Goal: Task Accomplishment & Management: Use online tool/utility

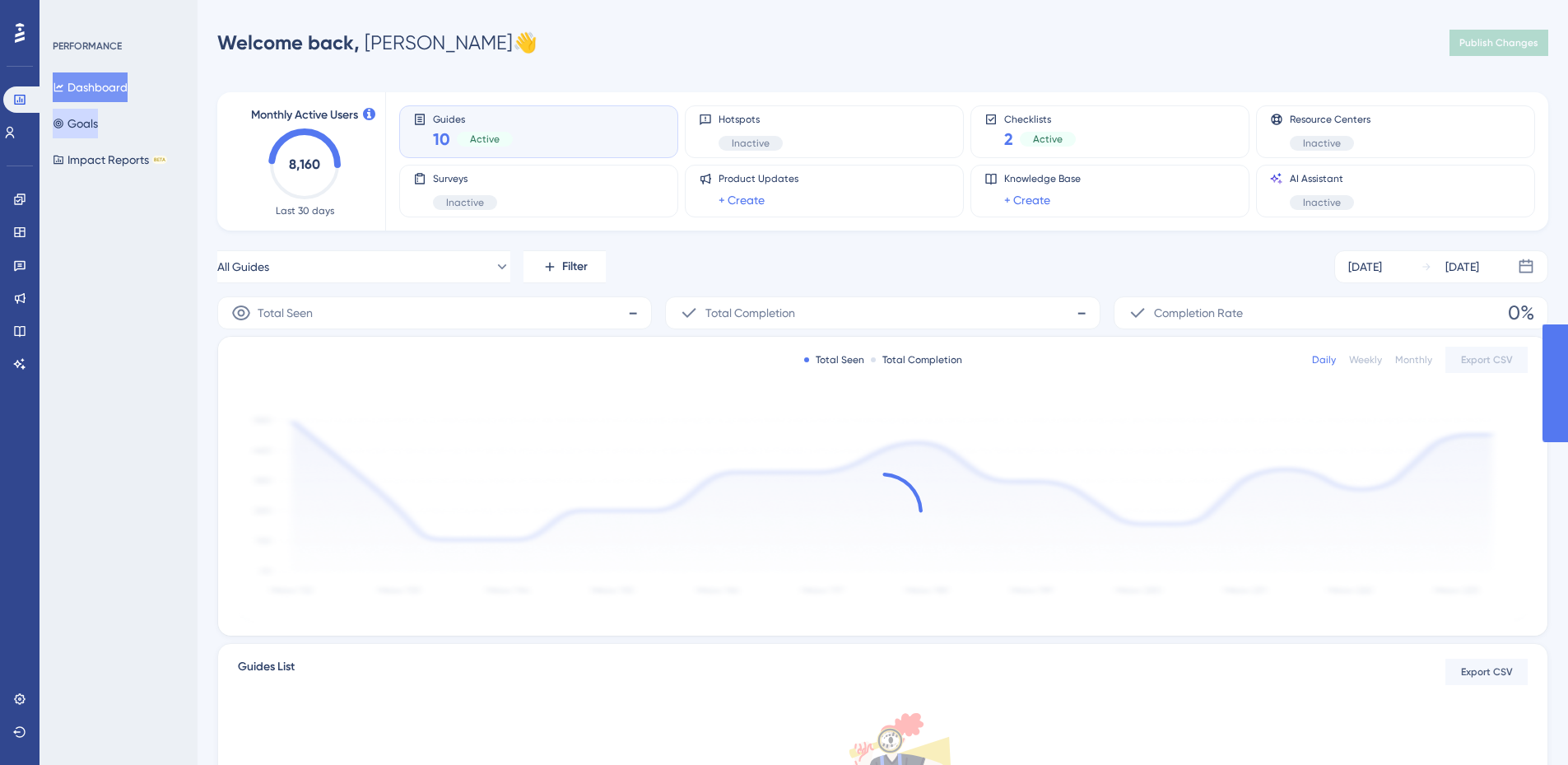
click at [98, 124] on button "Goals" at bounding box center [75, 124] width 45 height 30
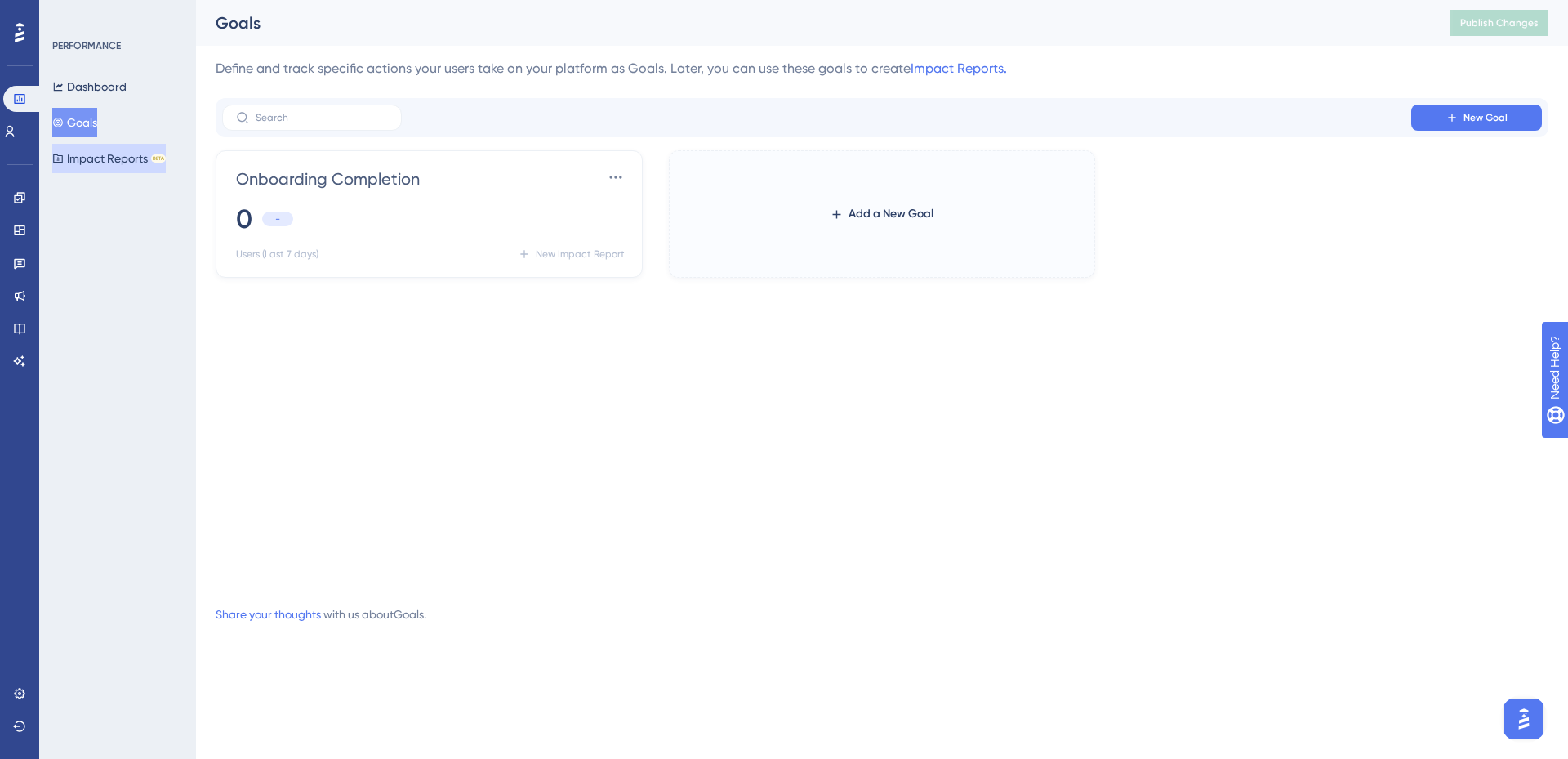
click at [103, 163] on button "Impact Reports BETA" at bounding box center [109, 158] width 114 height 29
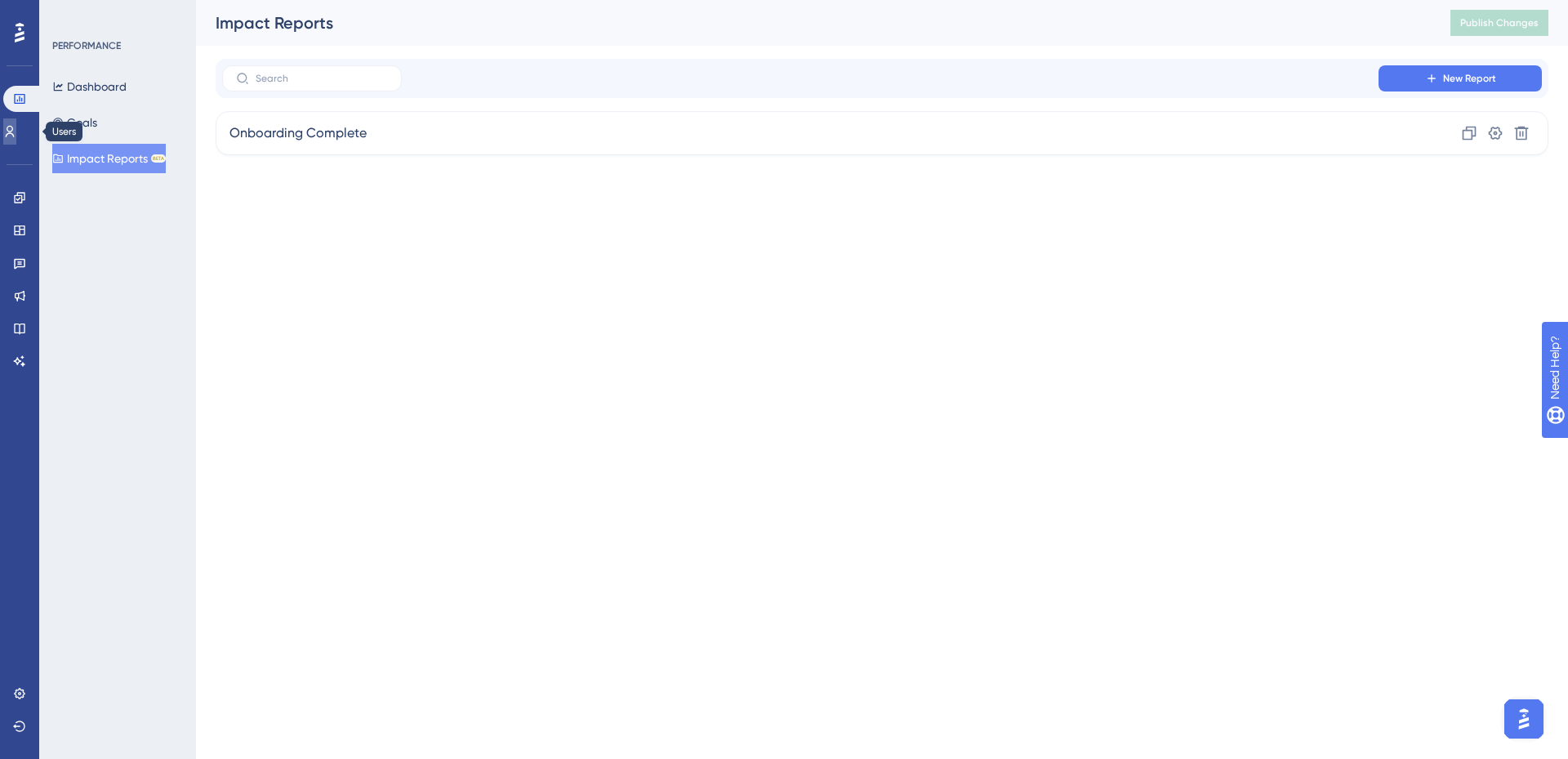
click at [16, 128] on icon at bounding box center [10, 132] width 13 height 13
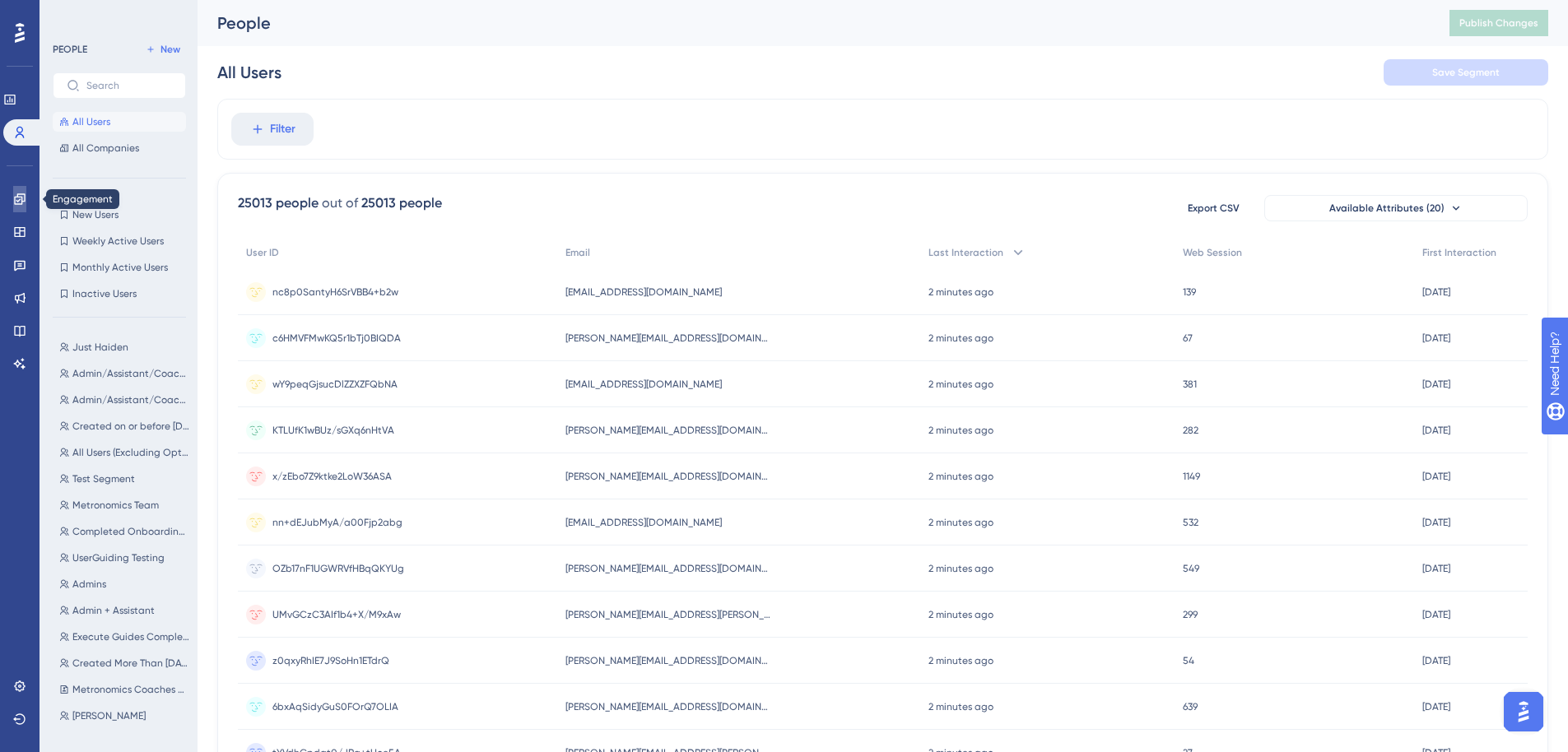
click at [17, 193] on icon at bounding box center [20, 199] width 13 height 13
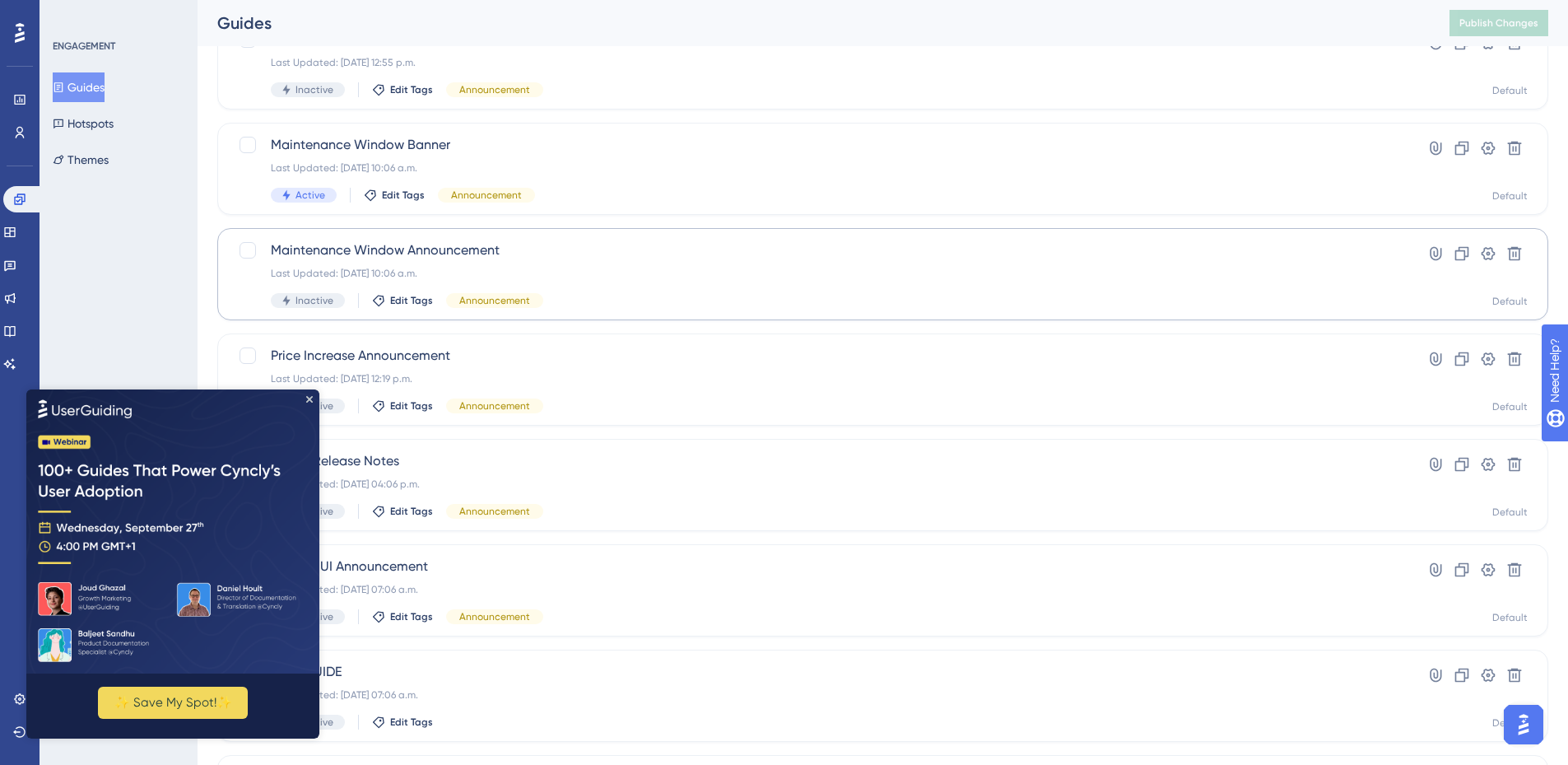
scroll to position [247, 0]
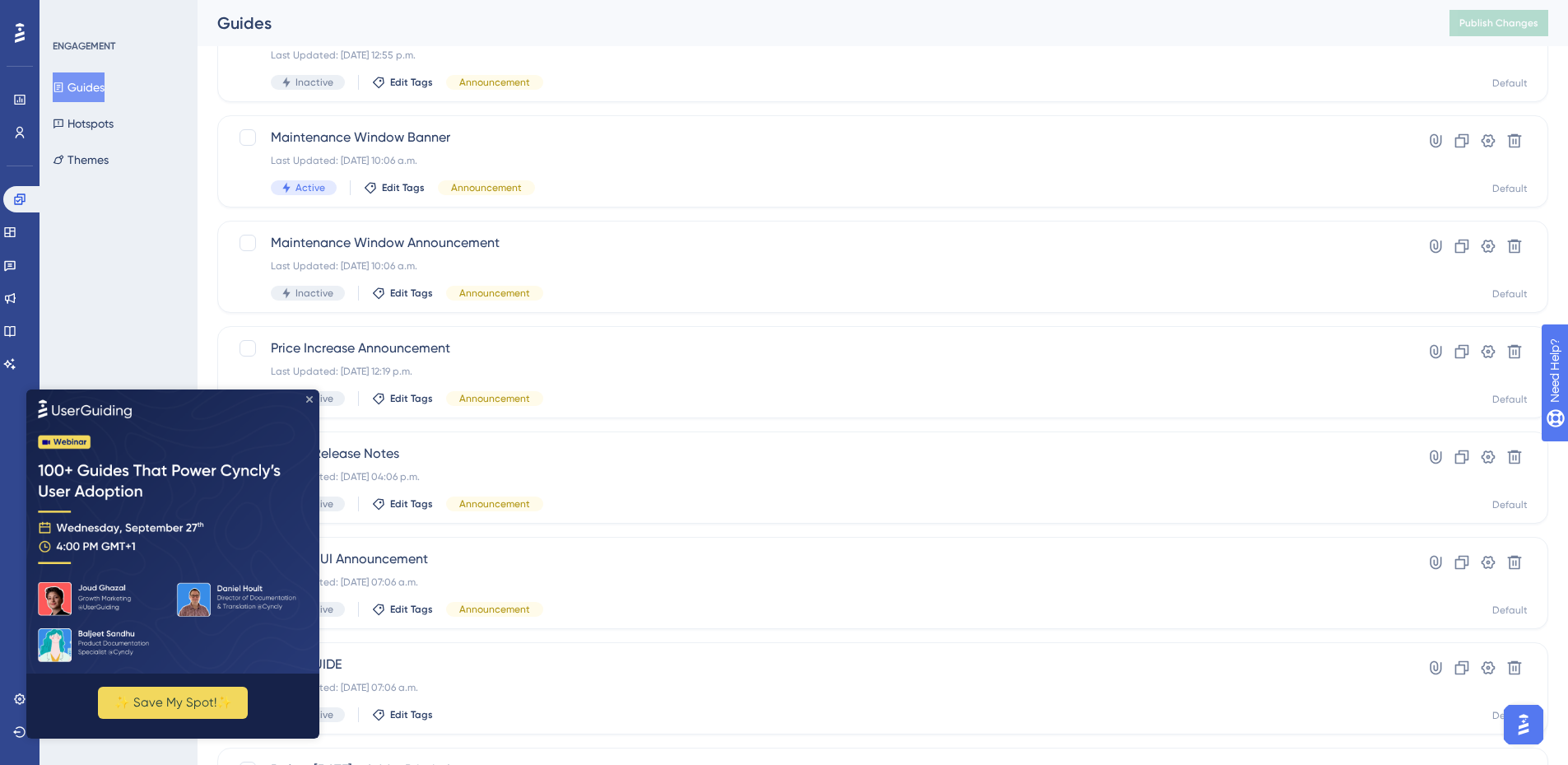
click at [309, 395] on icon "Close Preview" at bounding box center [309, 399] width 7 height 7
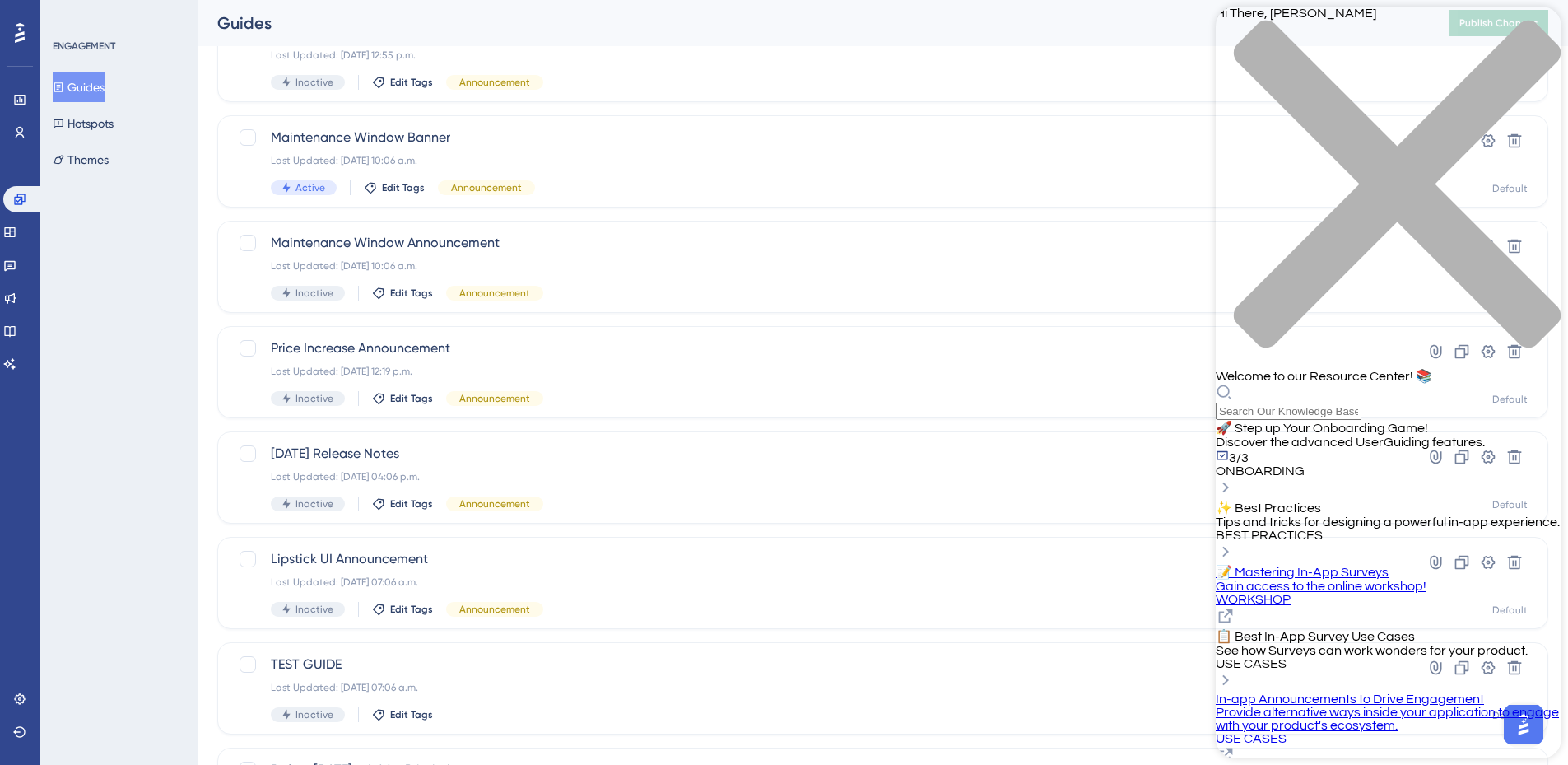
click at [1445, 515] on span "Tips and tricks for designing a powerful in-app experience." at bounding box center [1388, 522] width 344 height 13
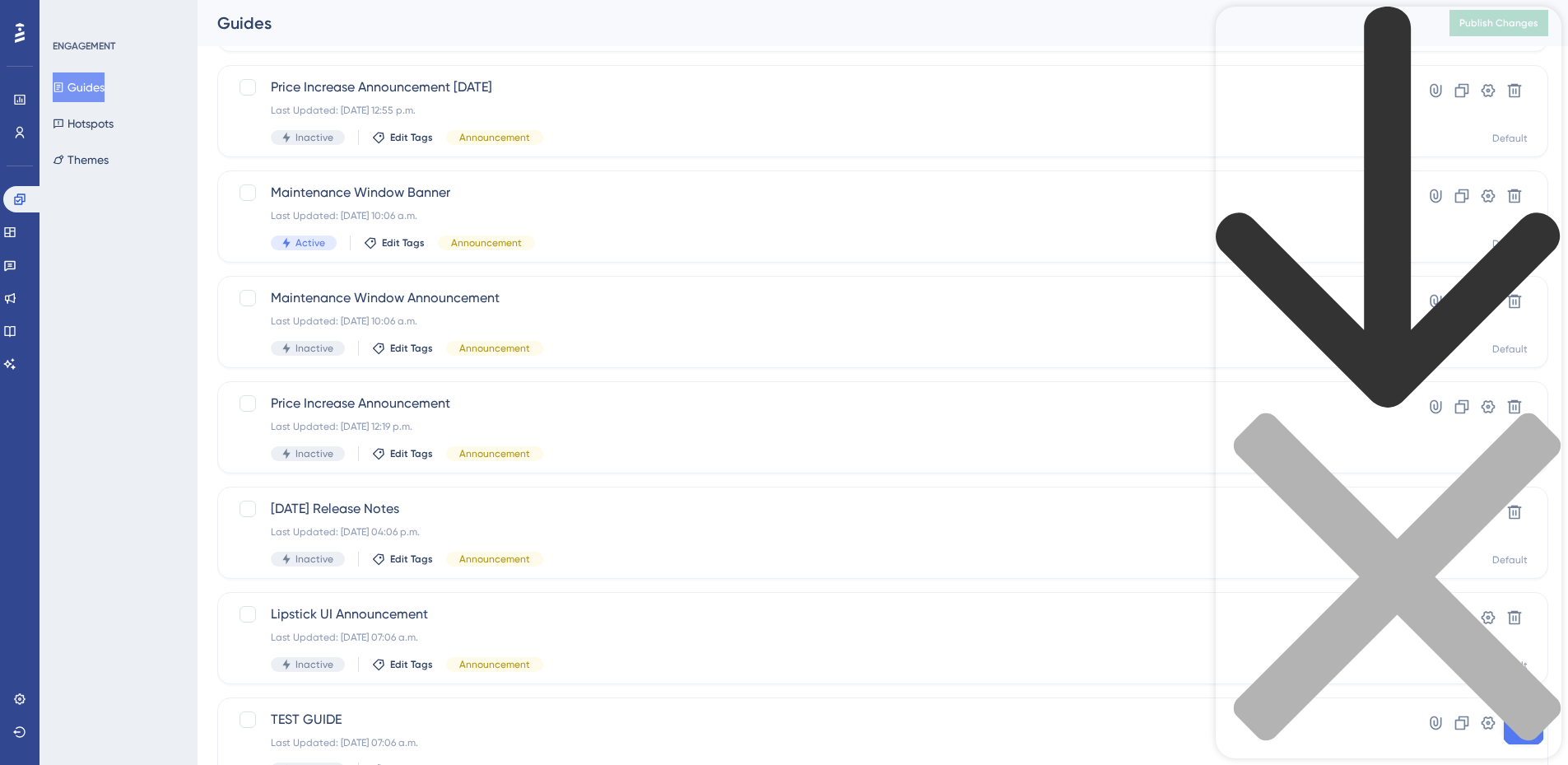
scroll to position [165, 0]
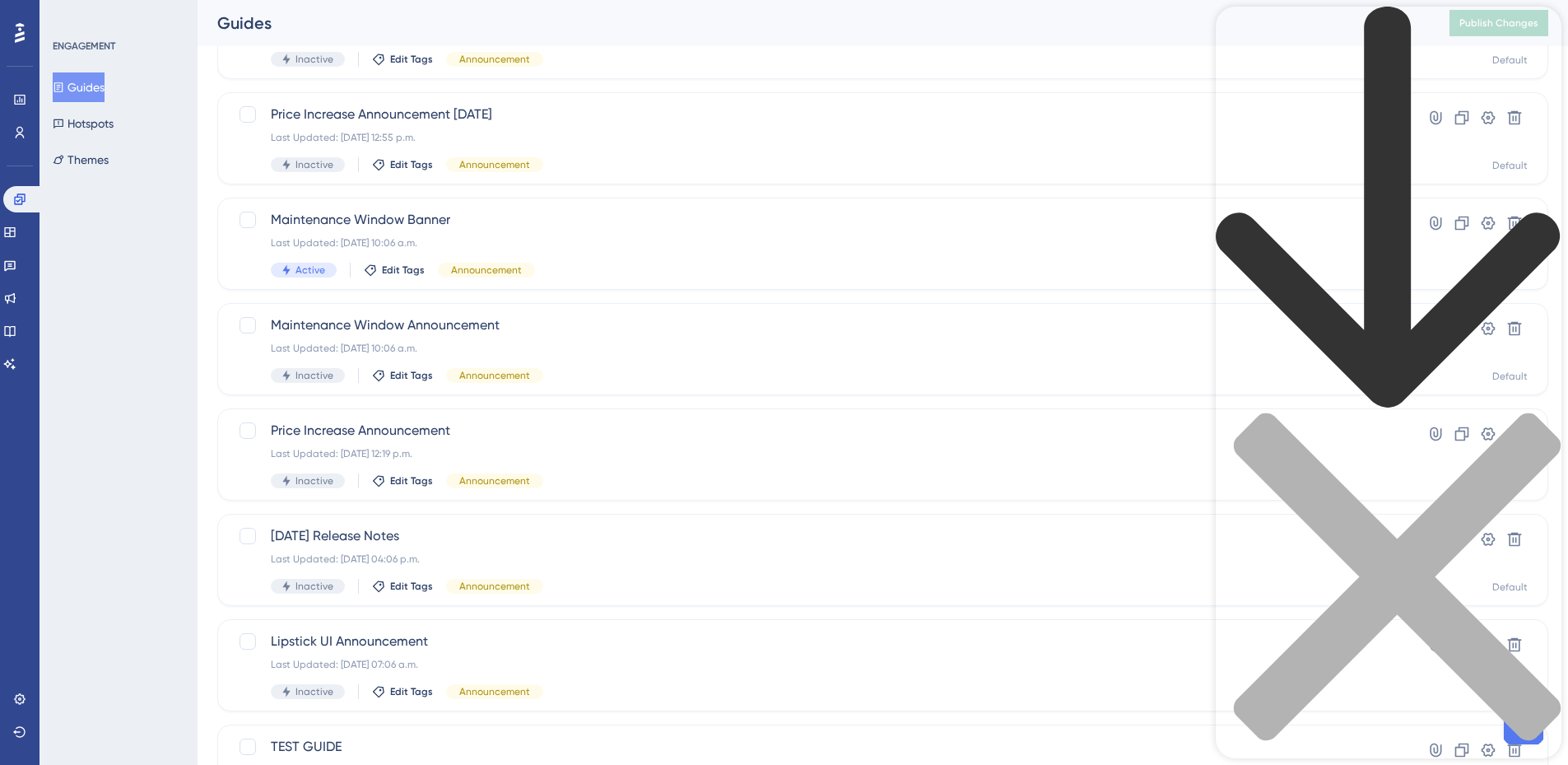
click at [1240, 31] on icon "back to header" at bounding box center [1389, 208] width 346 height 403
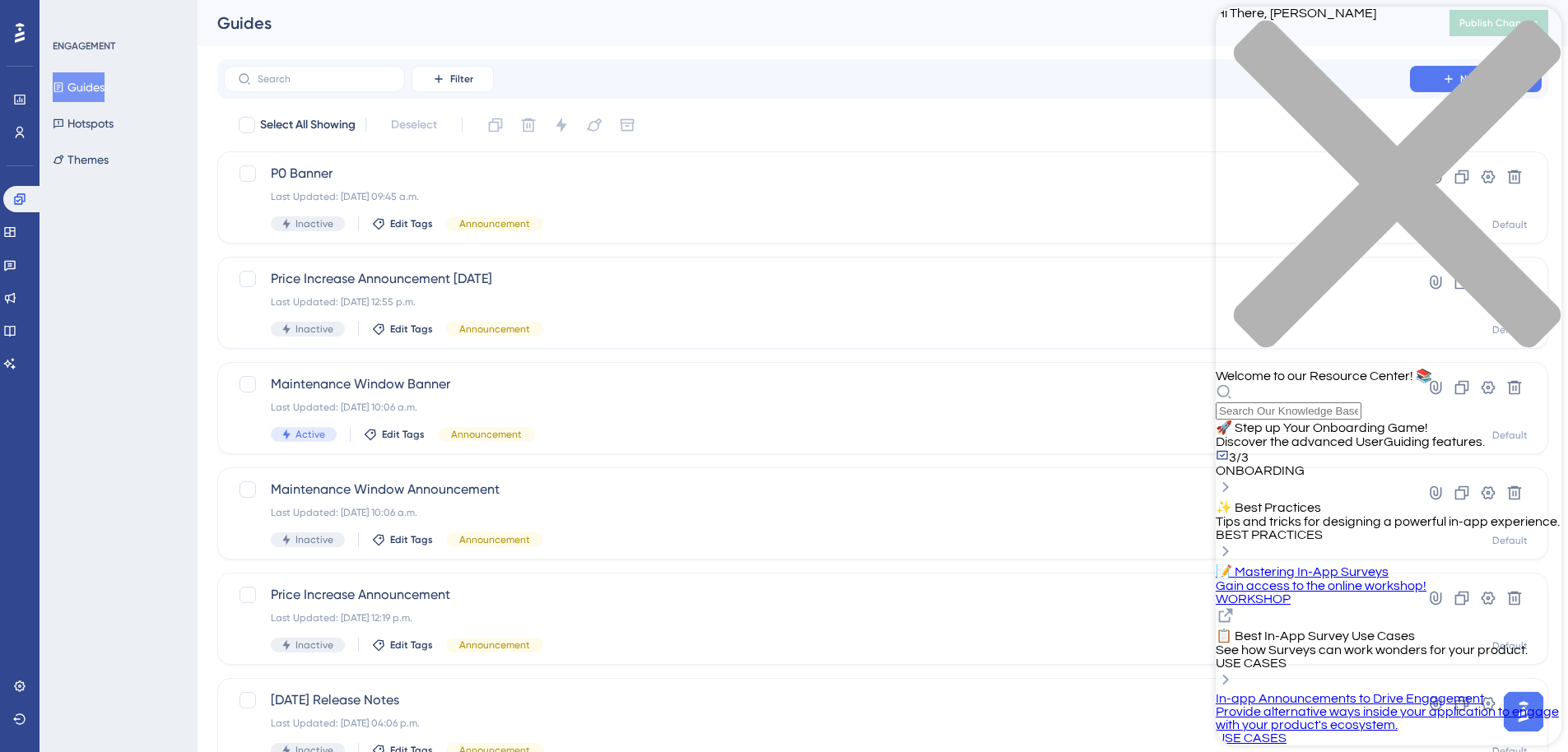
scroll to position [0, 0]
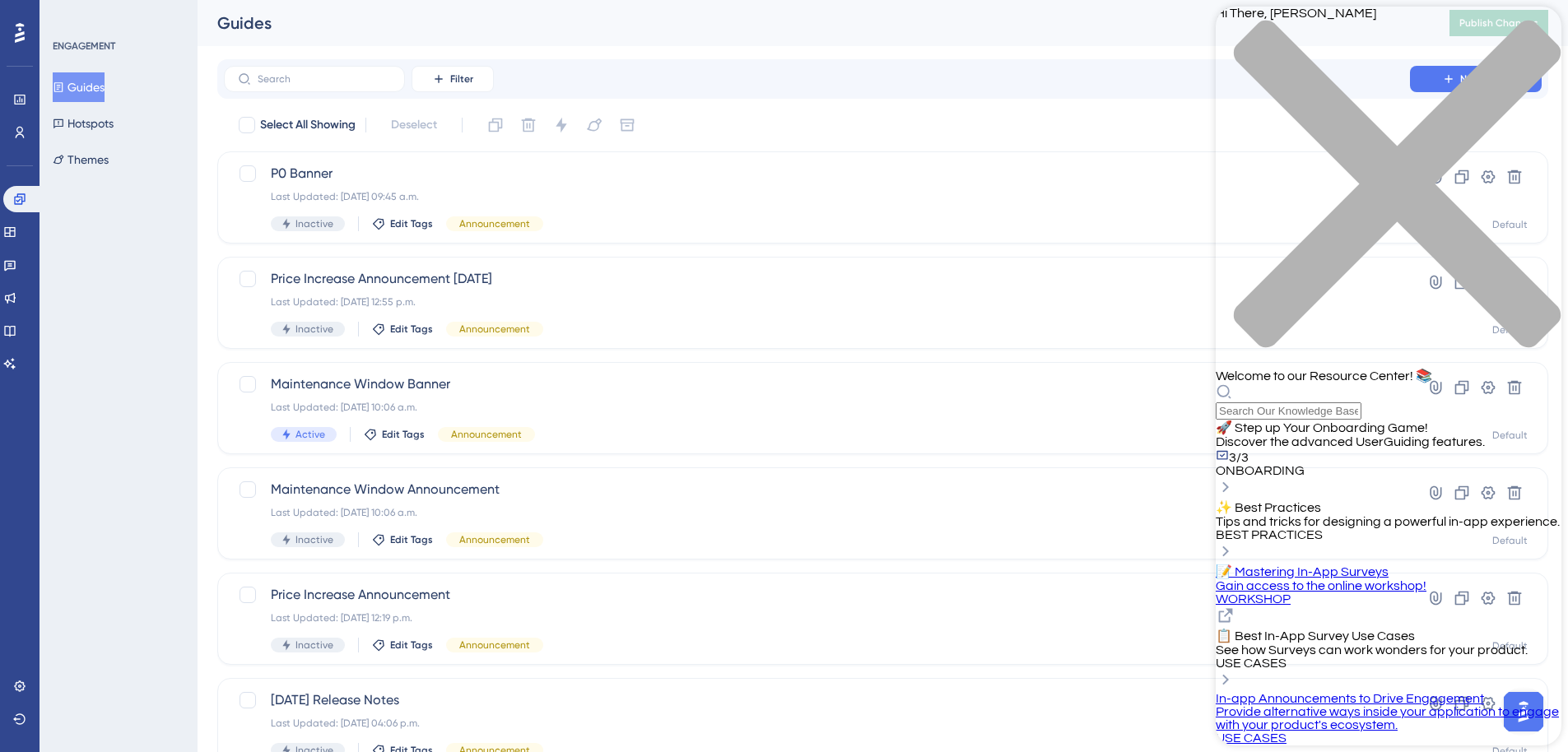
click at [1526, 28] on div "close resource center" at bounding box center [1389, 193] width 346 height 348
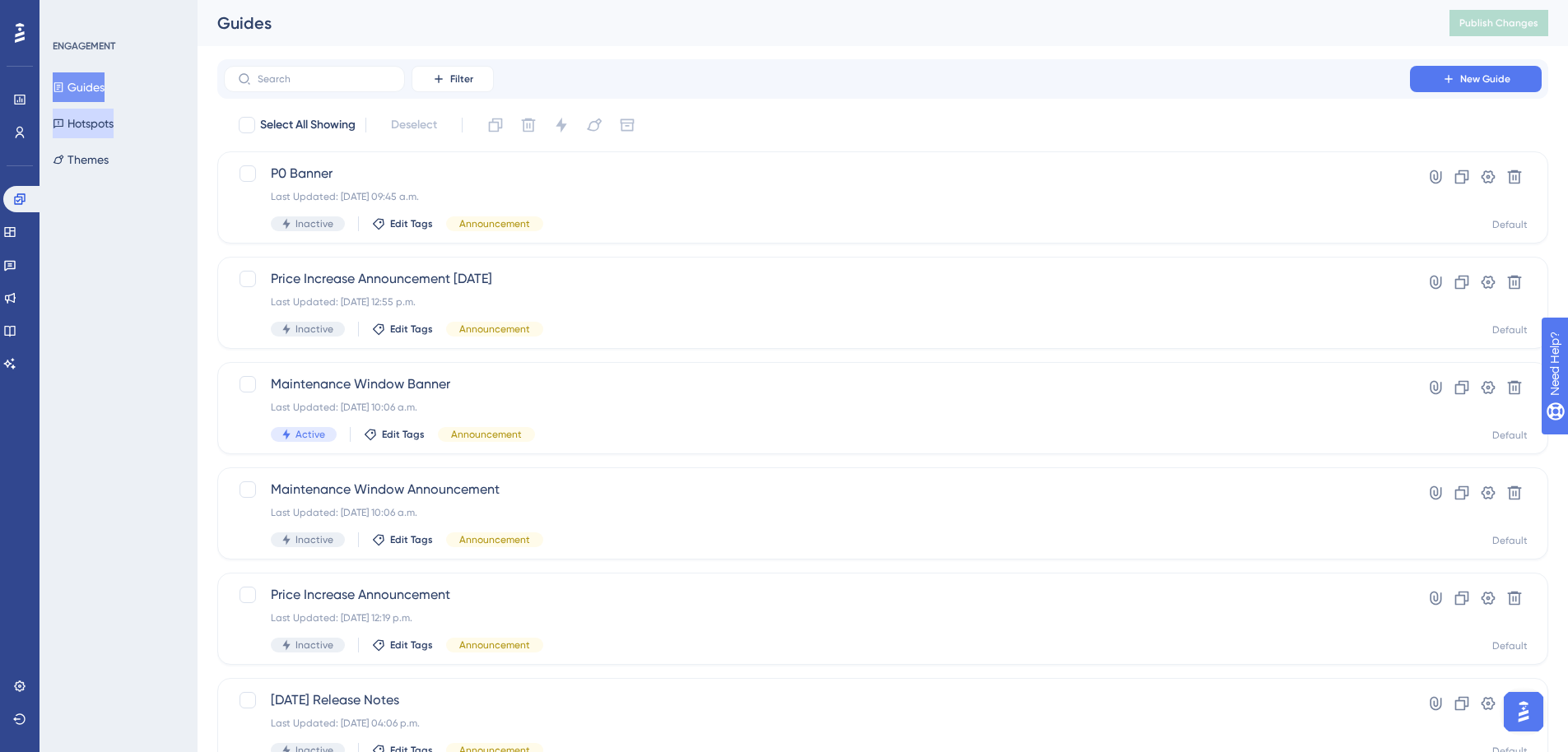
click at [109, 119] on button "Hotspots" at bounding box center [83, 123] width 61 height 30
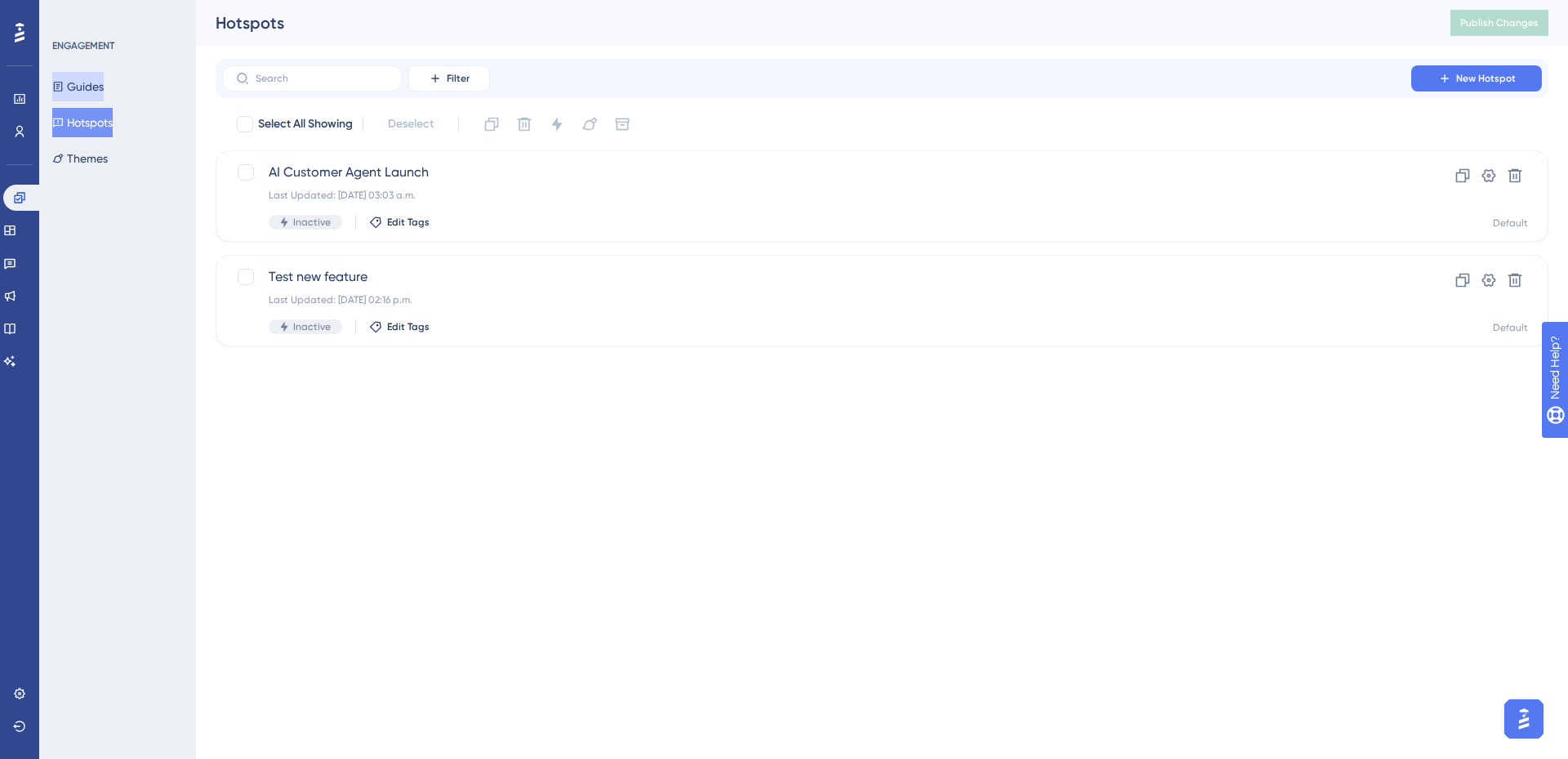
click at [92, 87] on button "Guides" at bounding box center [78, 87] width 51 height 29
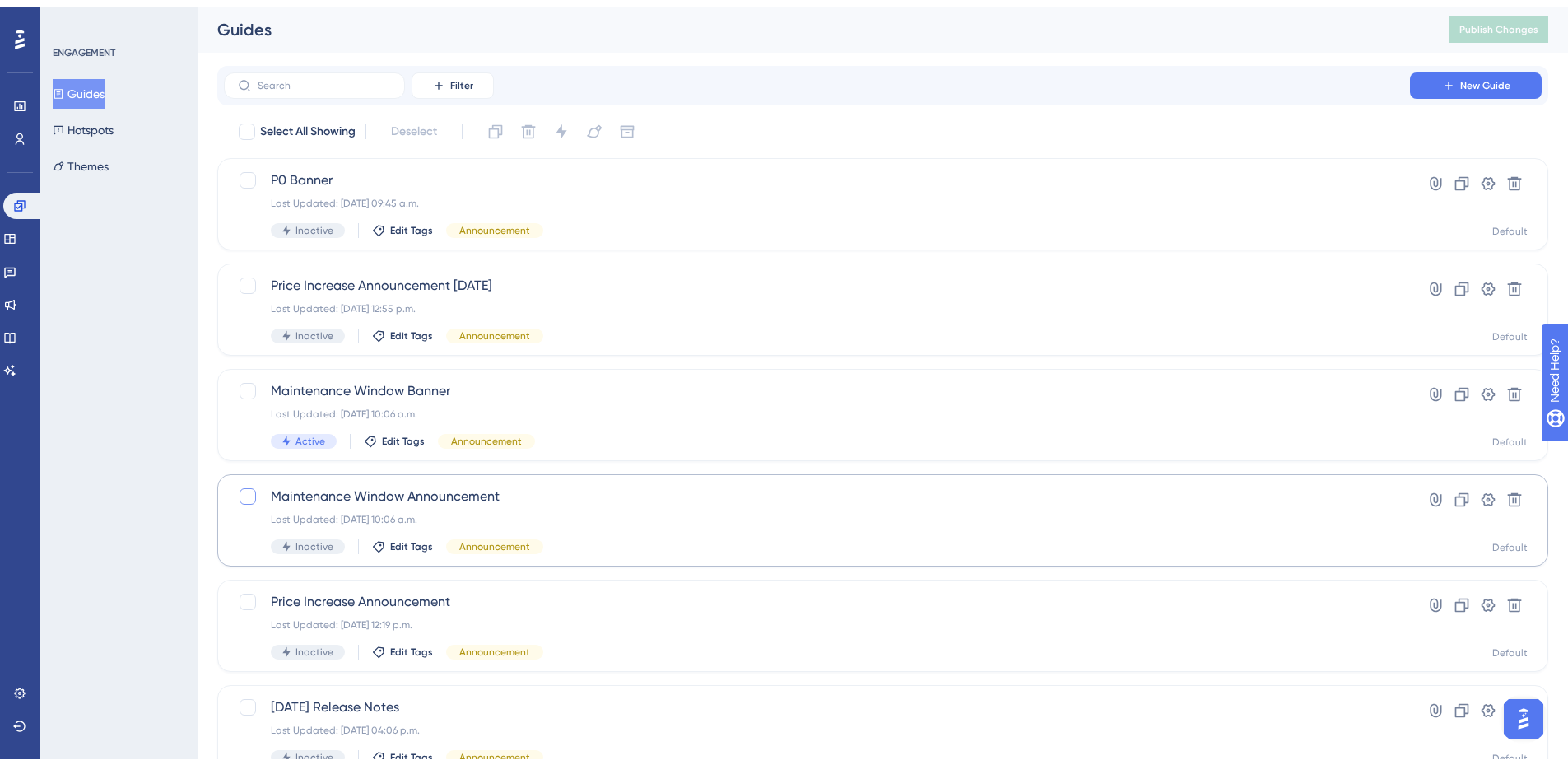
scroll to position [513, 0]
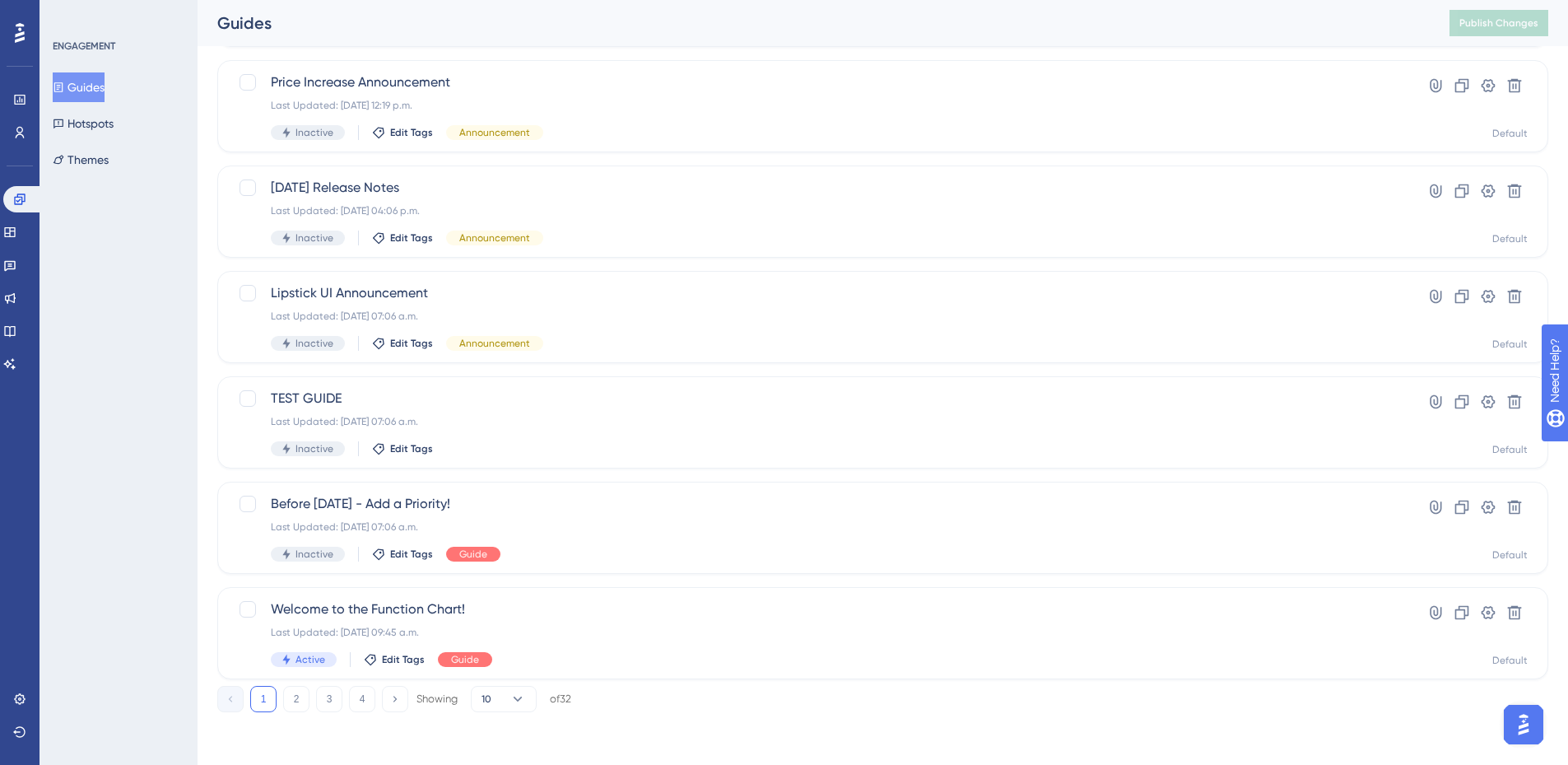
click at [104, 144] on div "Guides Hotspots Themes" at bounding box center [119, 124] width 133 height 102
click at [105, 161] on button "Themes" at bounding box center [81, 160] width 56 height 30
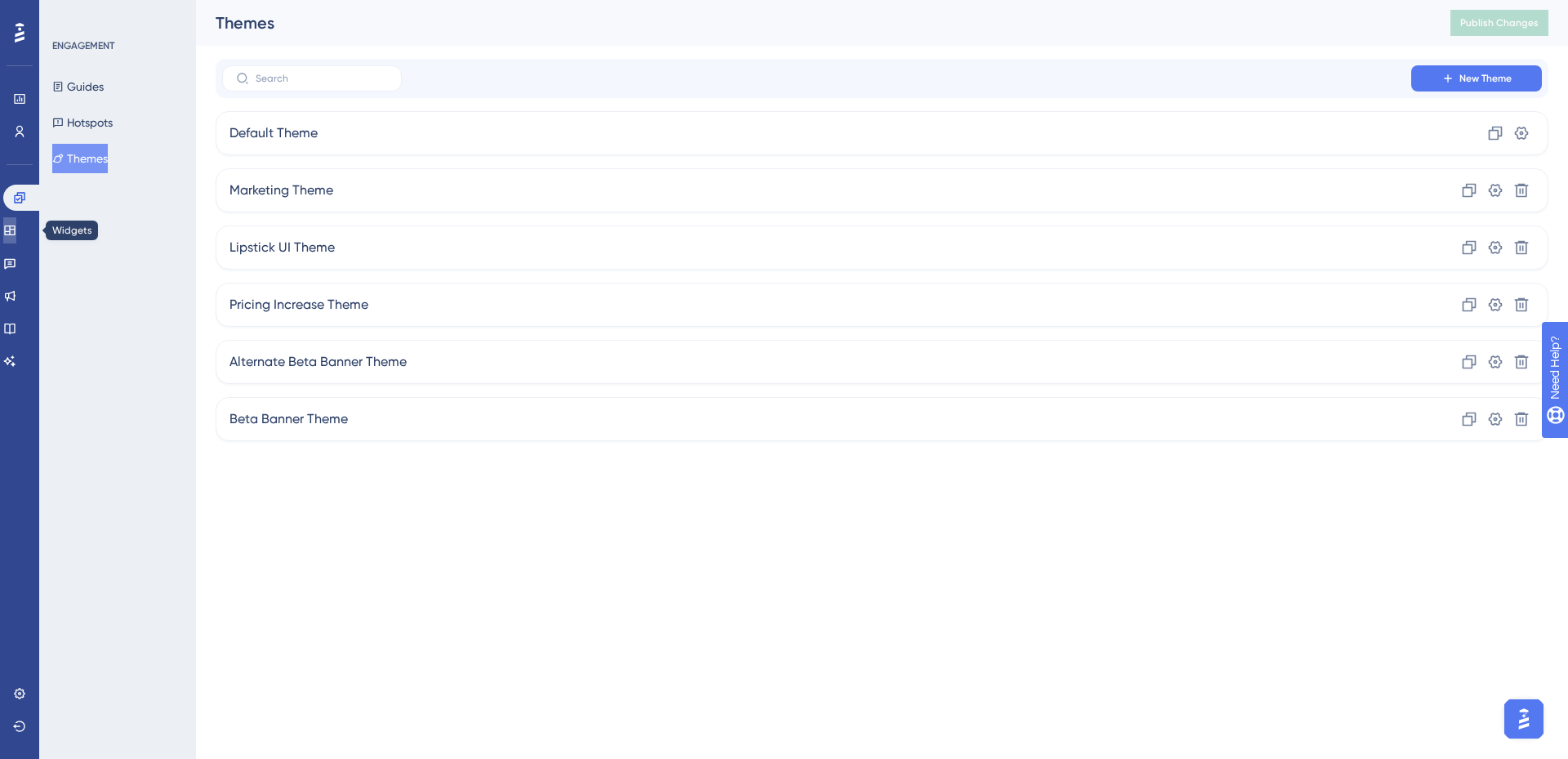
click at [15, 229] on icon at bounding box center [9, 230] width 11 height 10
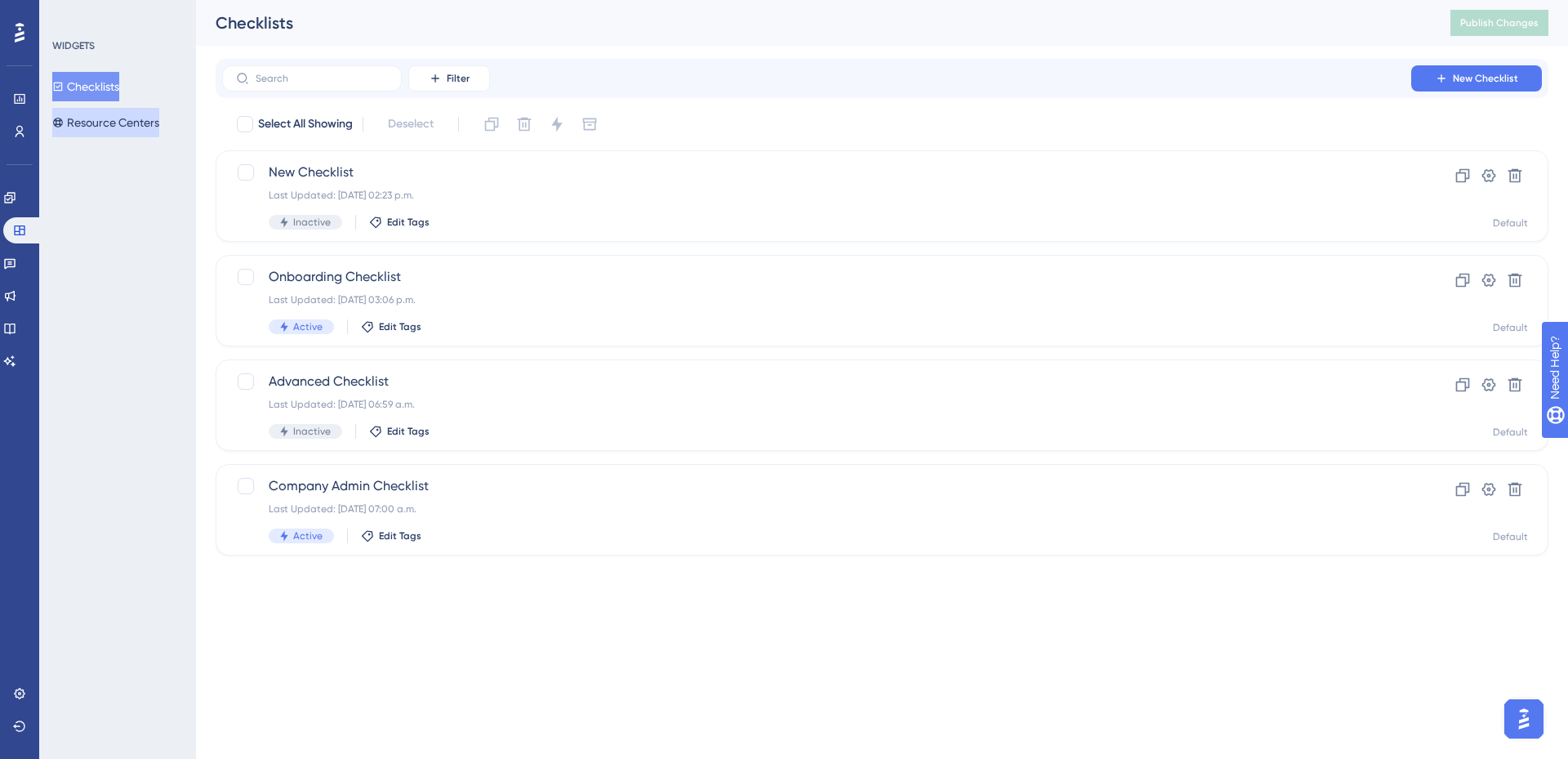
click at [89, 126] on button "Resource Centers" at bounding box center [105, 123] width 107 height 29
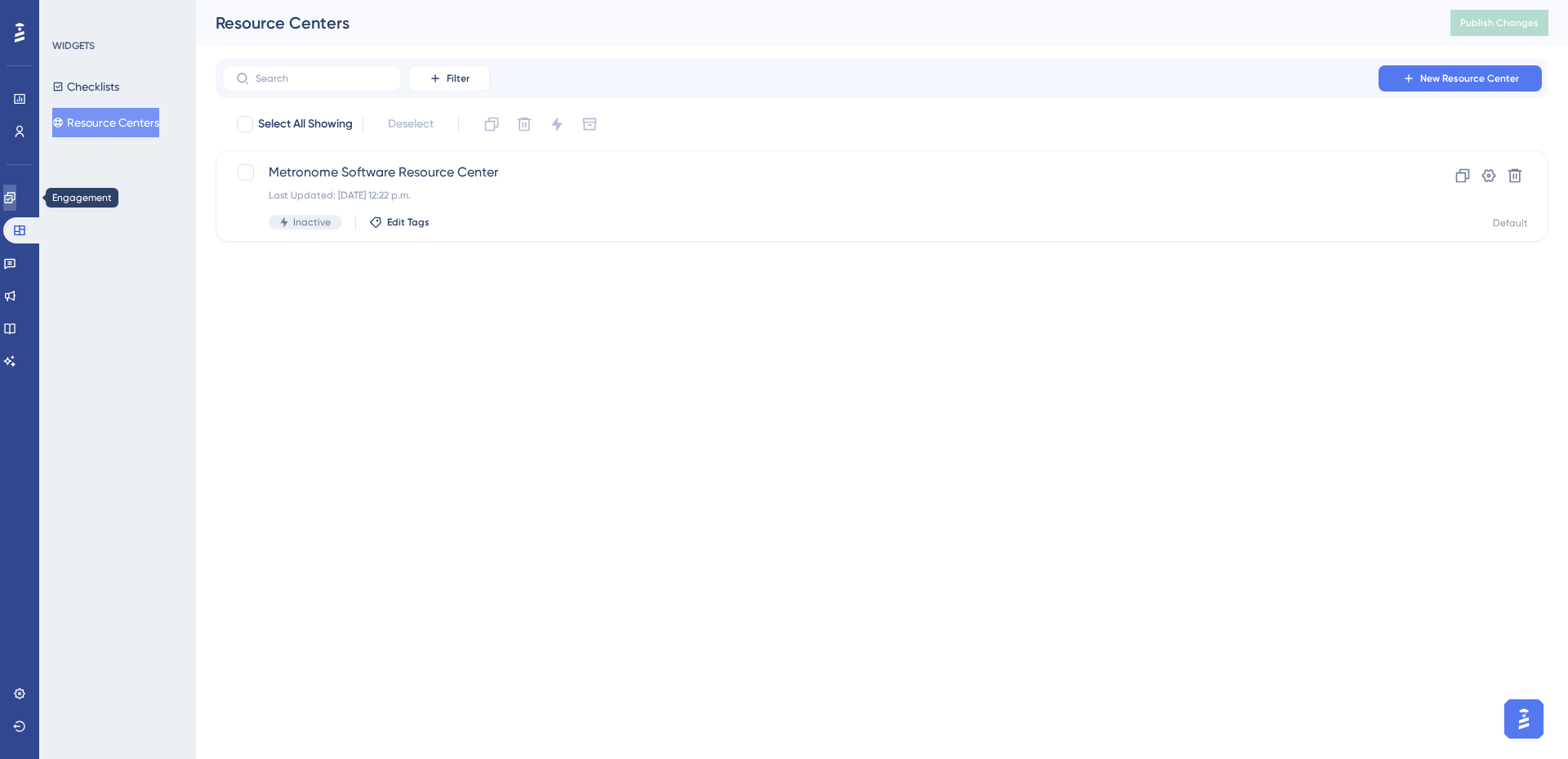
click at [16, 197] on icon at bounding box center [10, 198] width 13 height 13
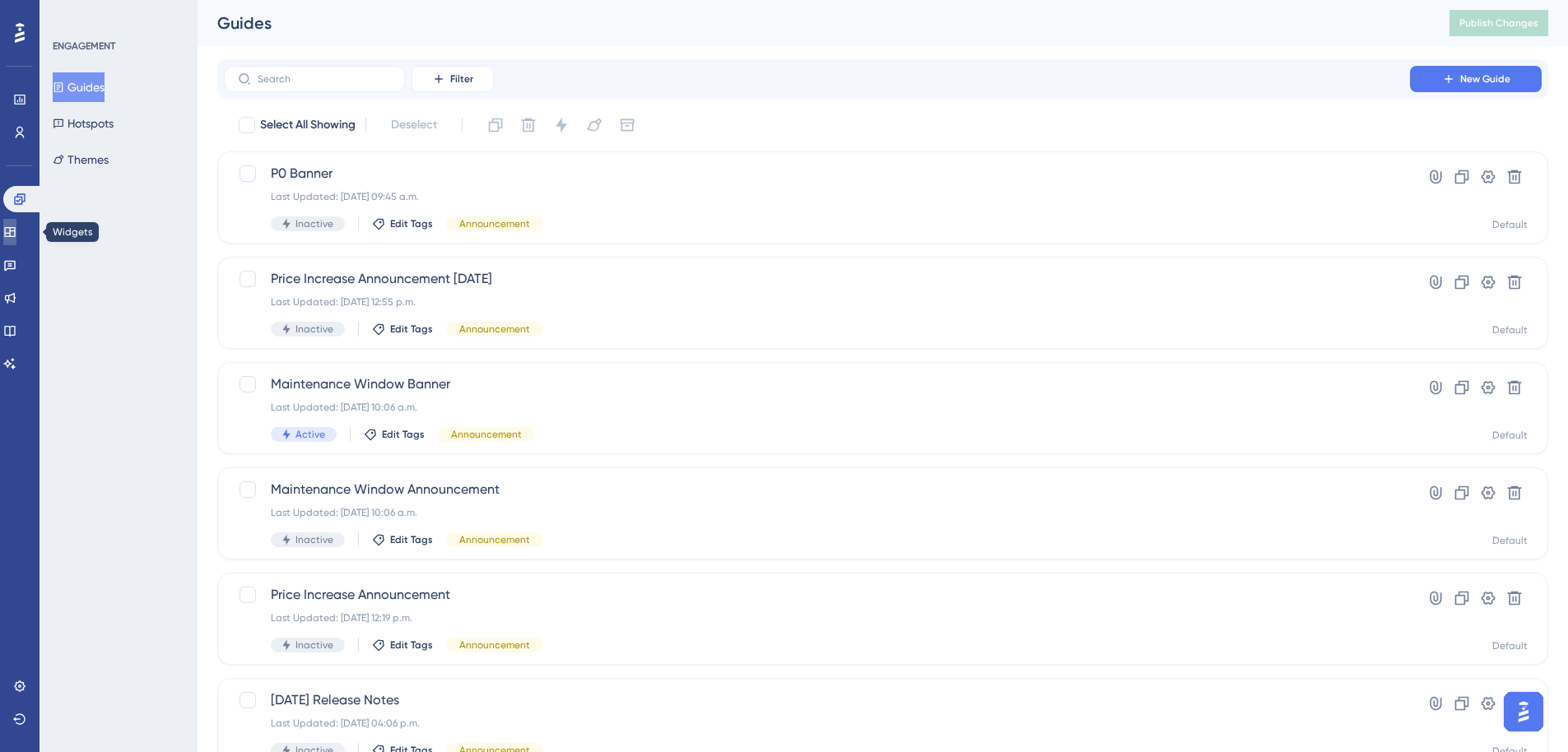
click at [15, 228] on icon at bounding box center [9, 232] width 11 height 10
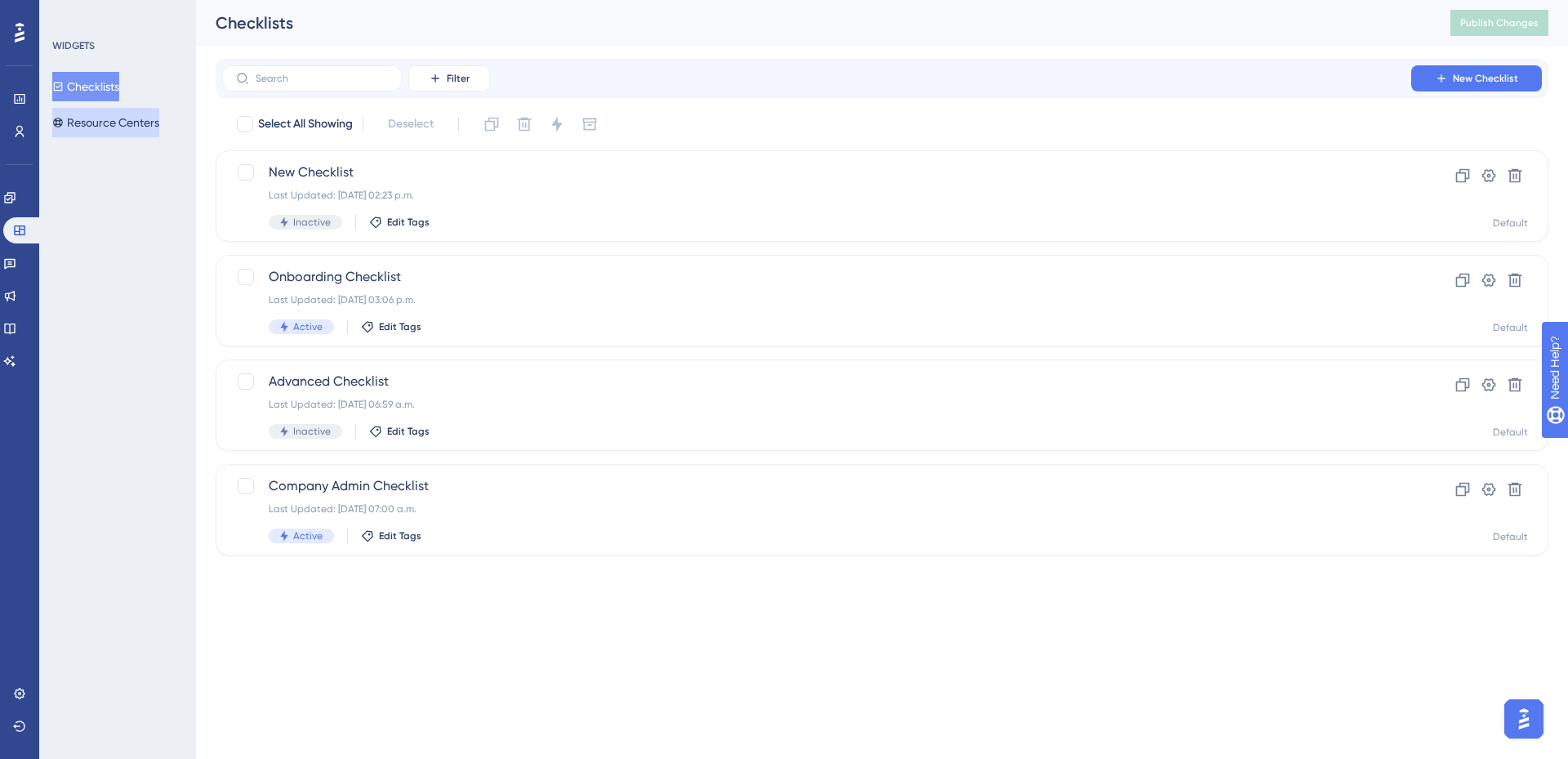
click at [99, 109] on button "Resource Centers" at bounding box center [105, 123] width 107 height 29
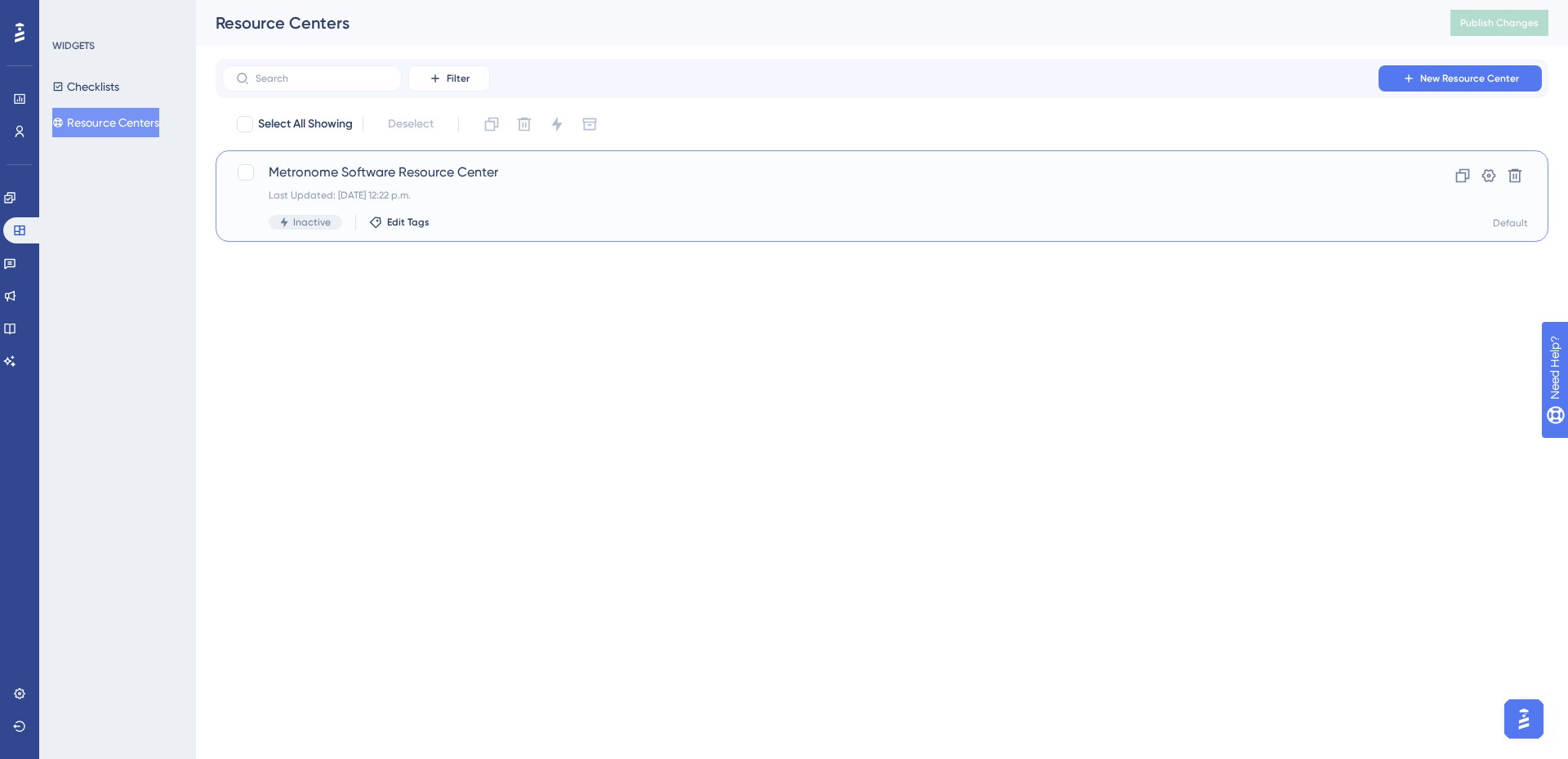
click at [412, 188] on div "Metronome Software Resource Center Last Updated: [DATE] 12:22 p.m. Inactive Edi…" at bounding box center [817, 196] width 1096 height 67
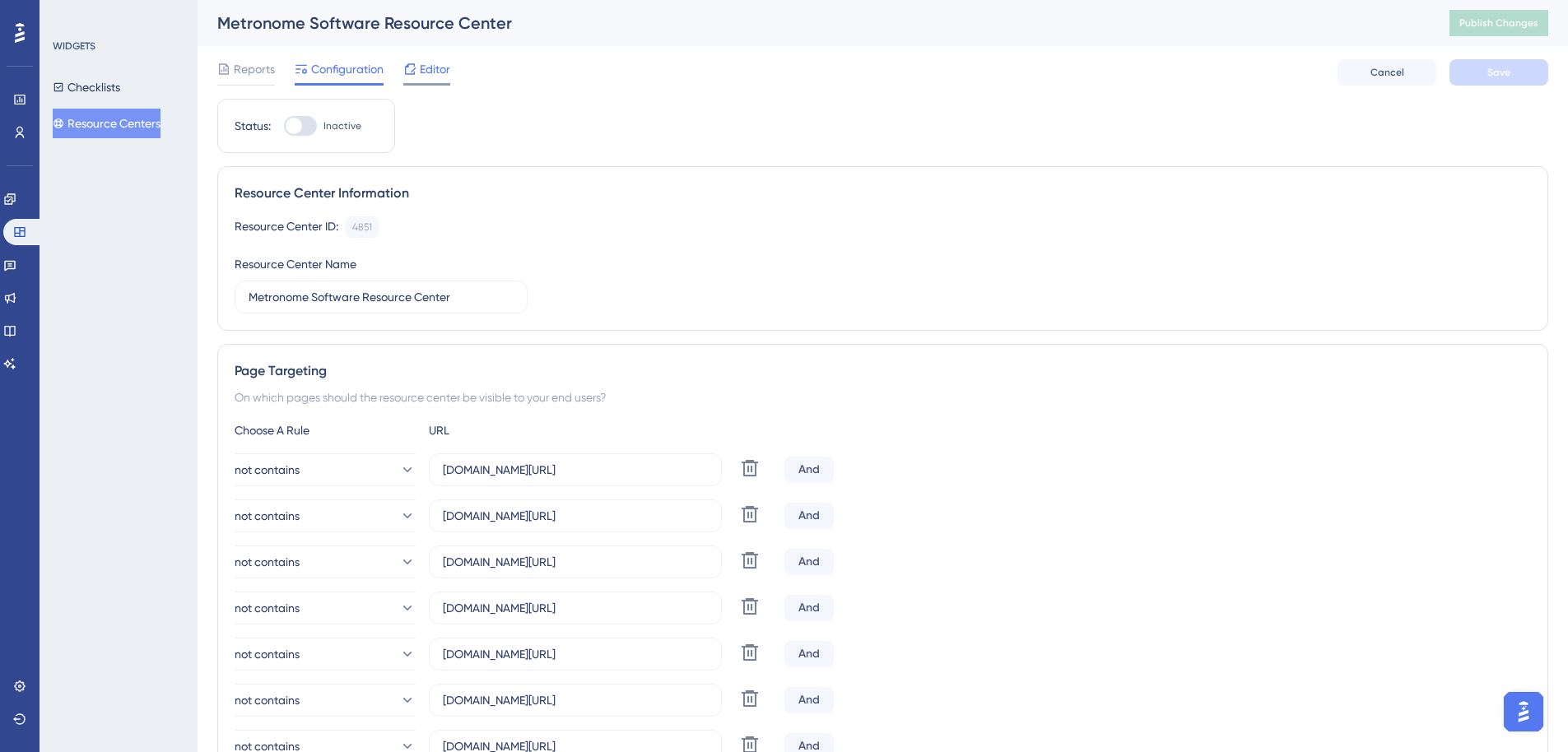
click at [412, 66] on icon at bounding box center [410, 69] width 13 height 13
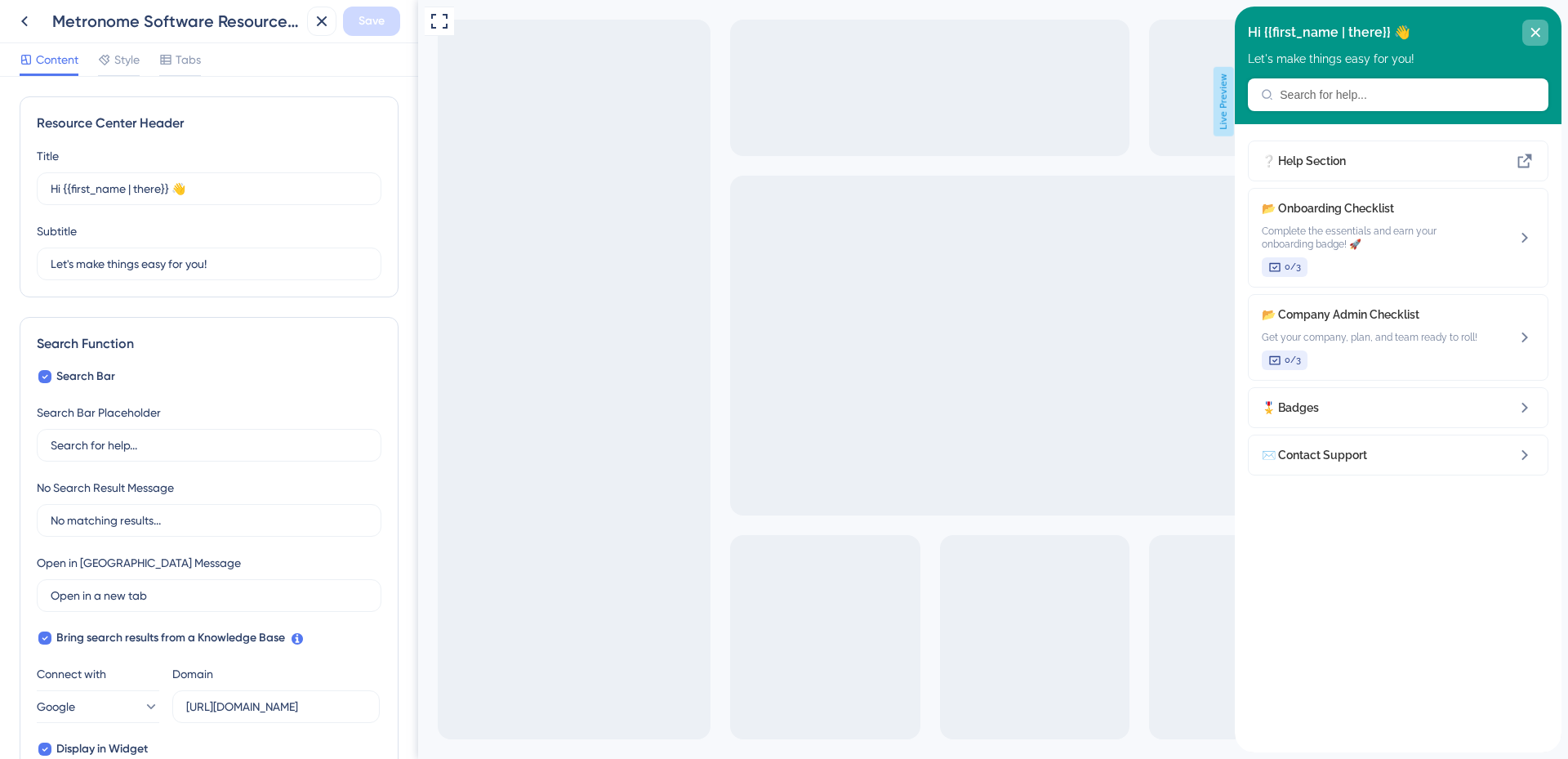
click at [1535, 25] on div "close resource center" at bounding box center [1535, 33] width 26 height 26
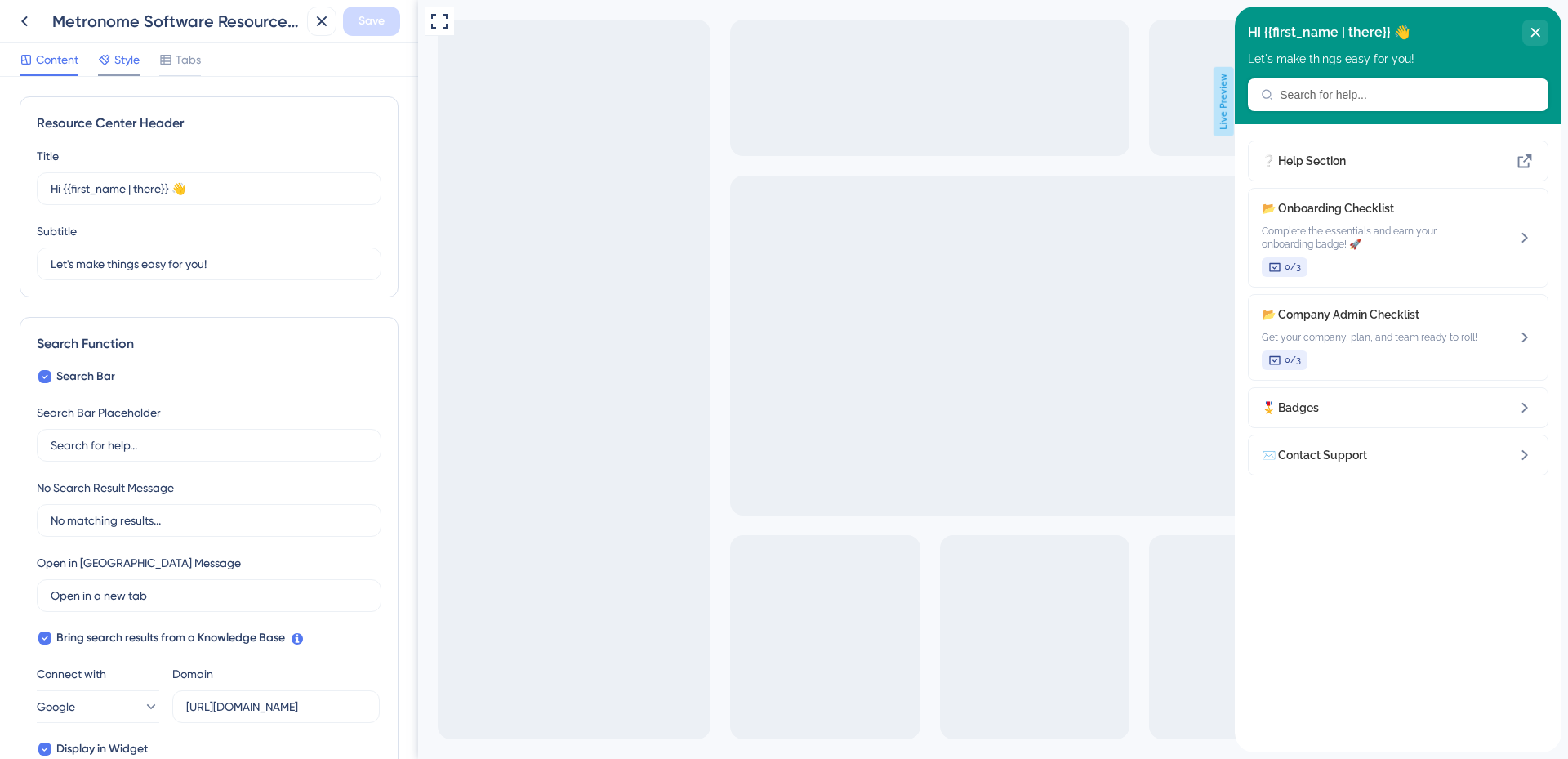
click at [135, 64] on span "Style" at bounding box center [127, 60] width 25 height 20
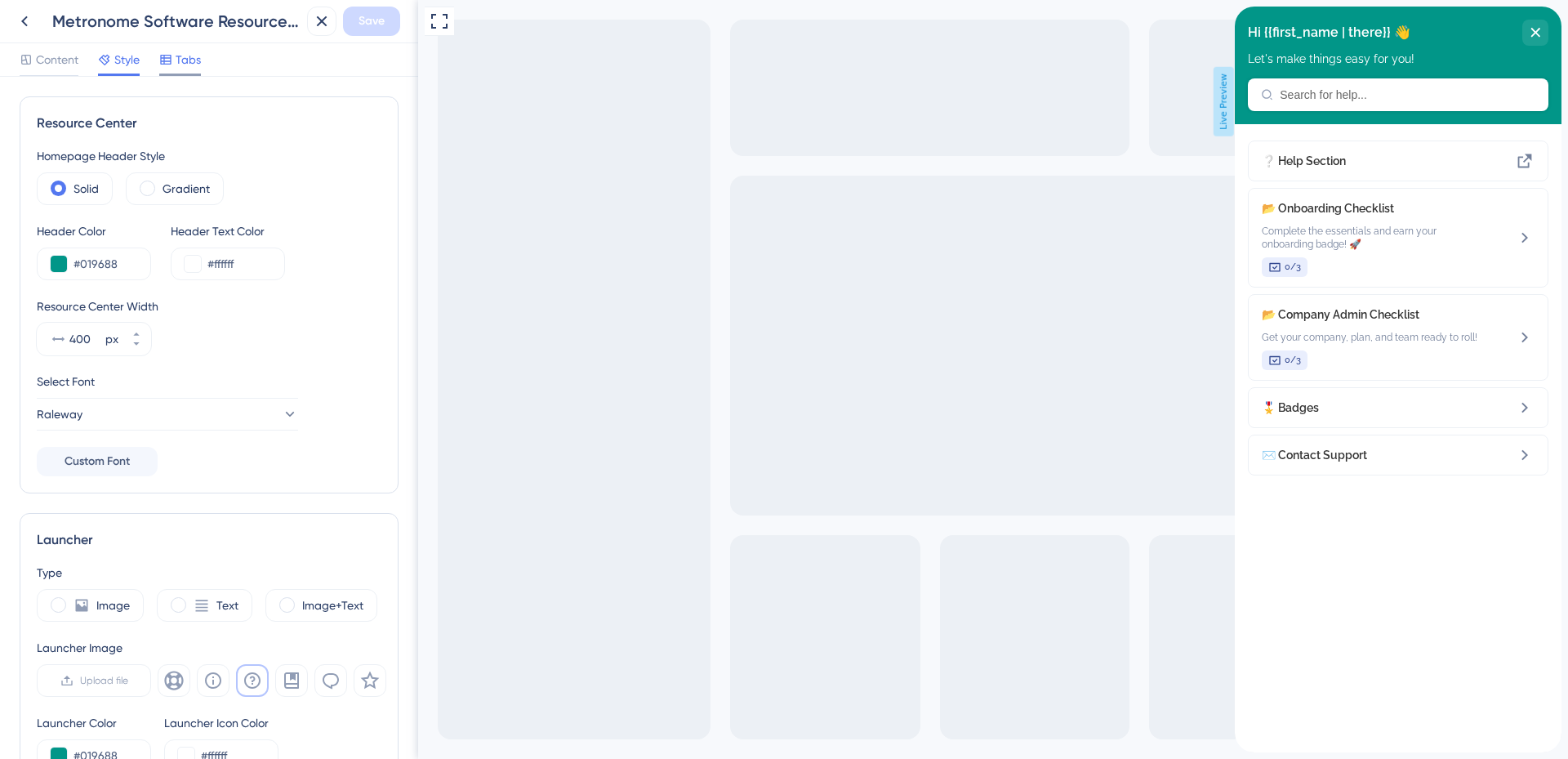
click at [183, 56] on span "Tabs" at bounding box center [188, 60] width 25 height 20
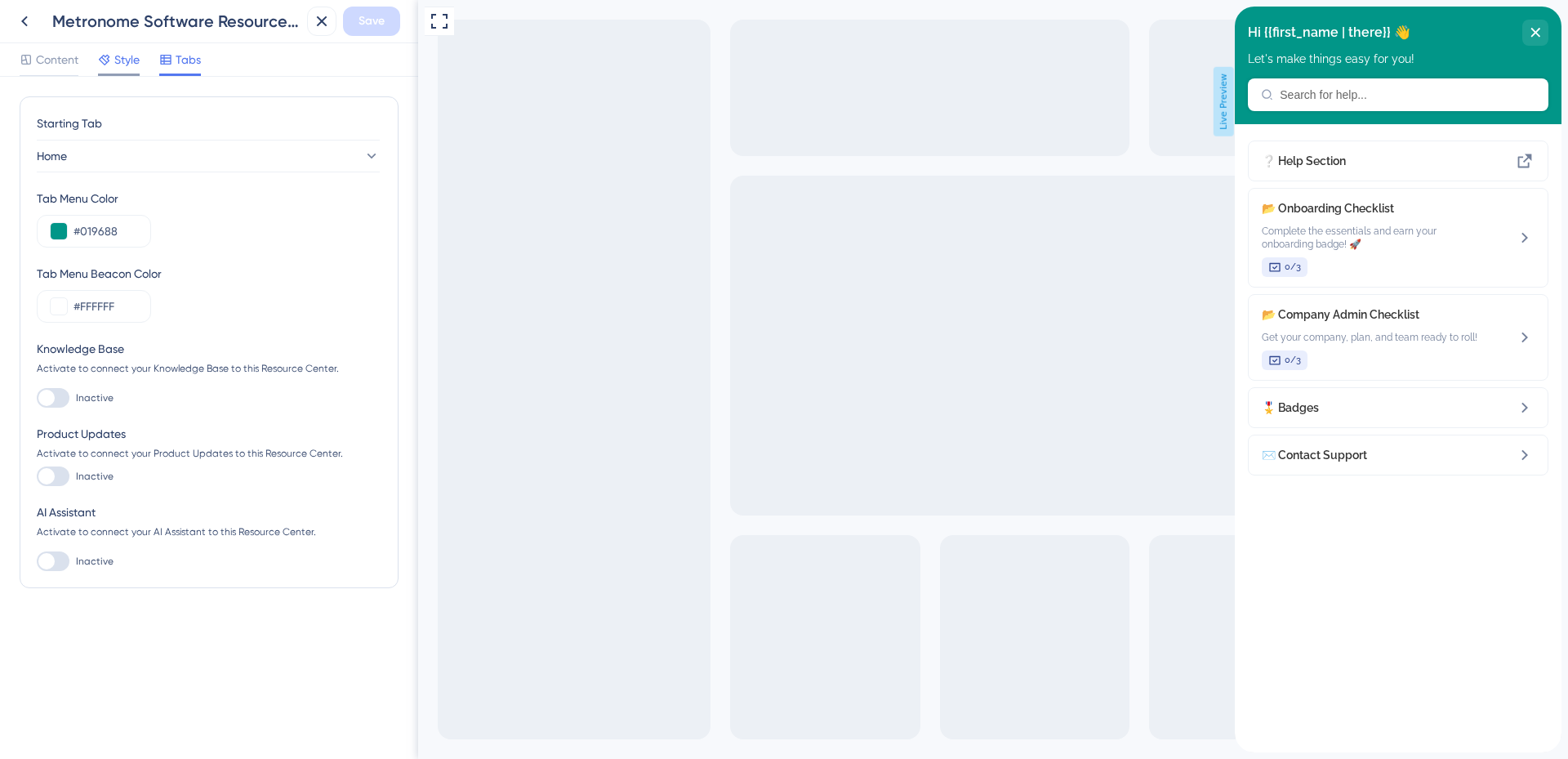
click at [136, 60] on span "Style" at bounding box center [127, 60] width 25 height 20
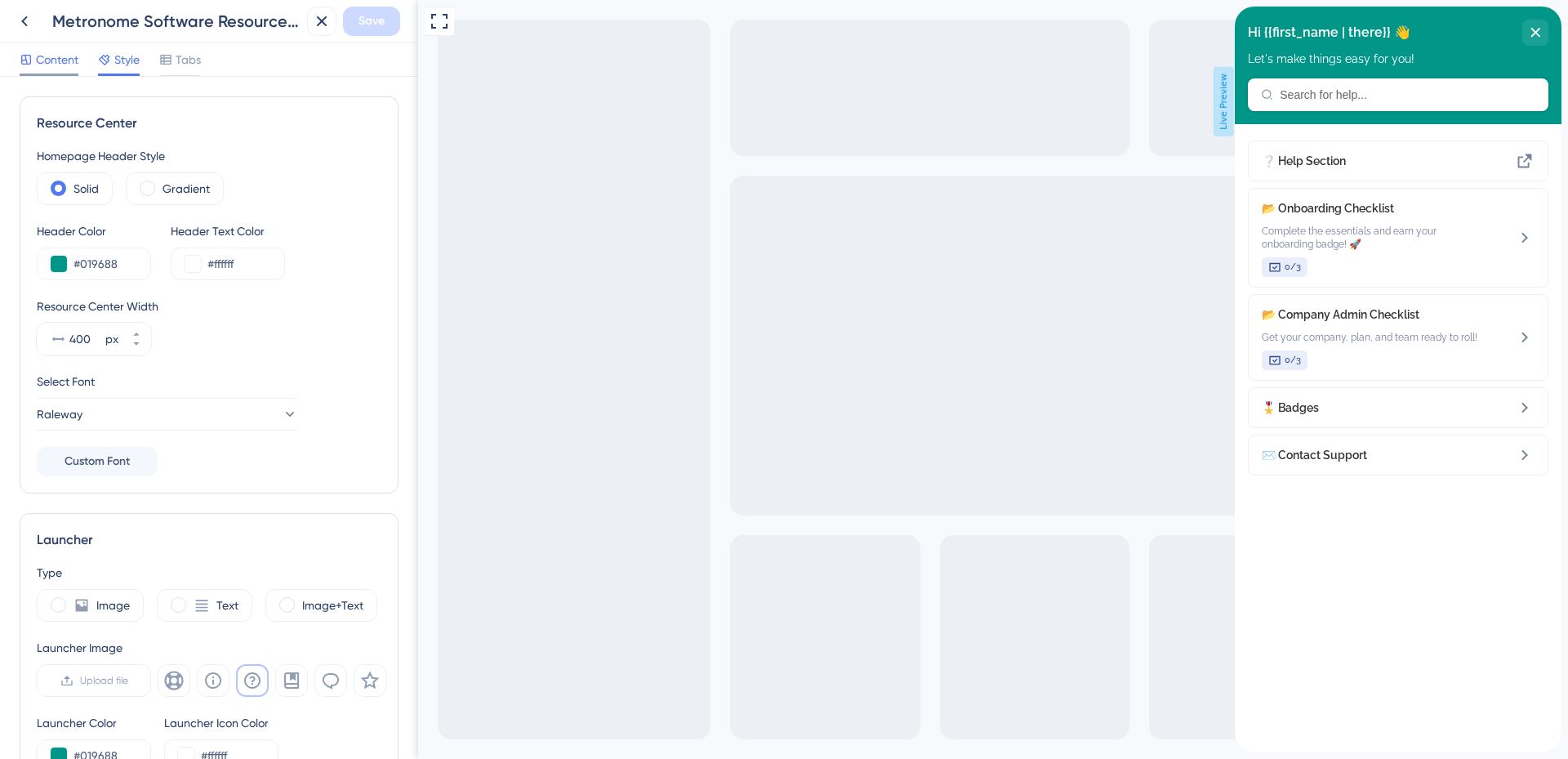
click at [73, 63] on span "Content" at bounding box center [57, 60] width 42 height 20
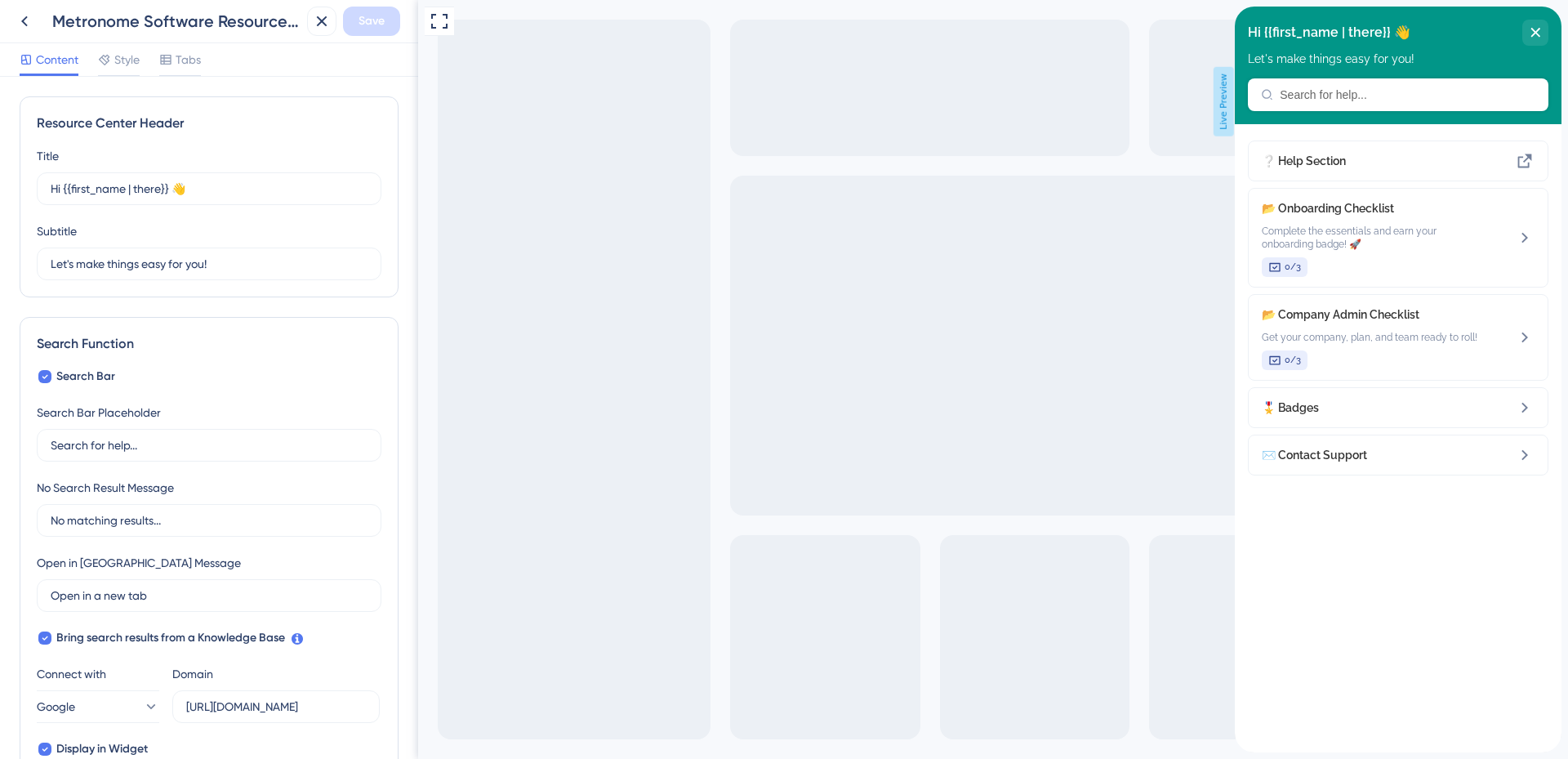
click at [129, 19] on div "Metronome Software Resource Center" at bounding box center [176, 21] width 248 height 23
click at [1534, 29] on icon "close resource center" at bounding box center [1535, 33] width 10 height 10
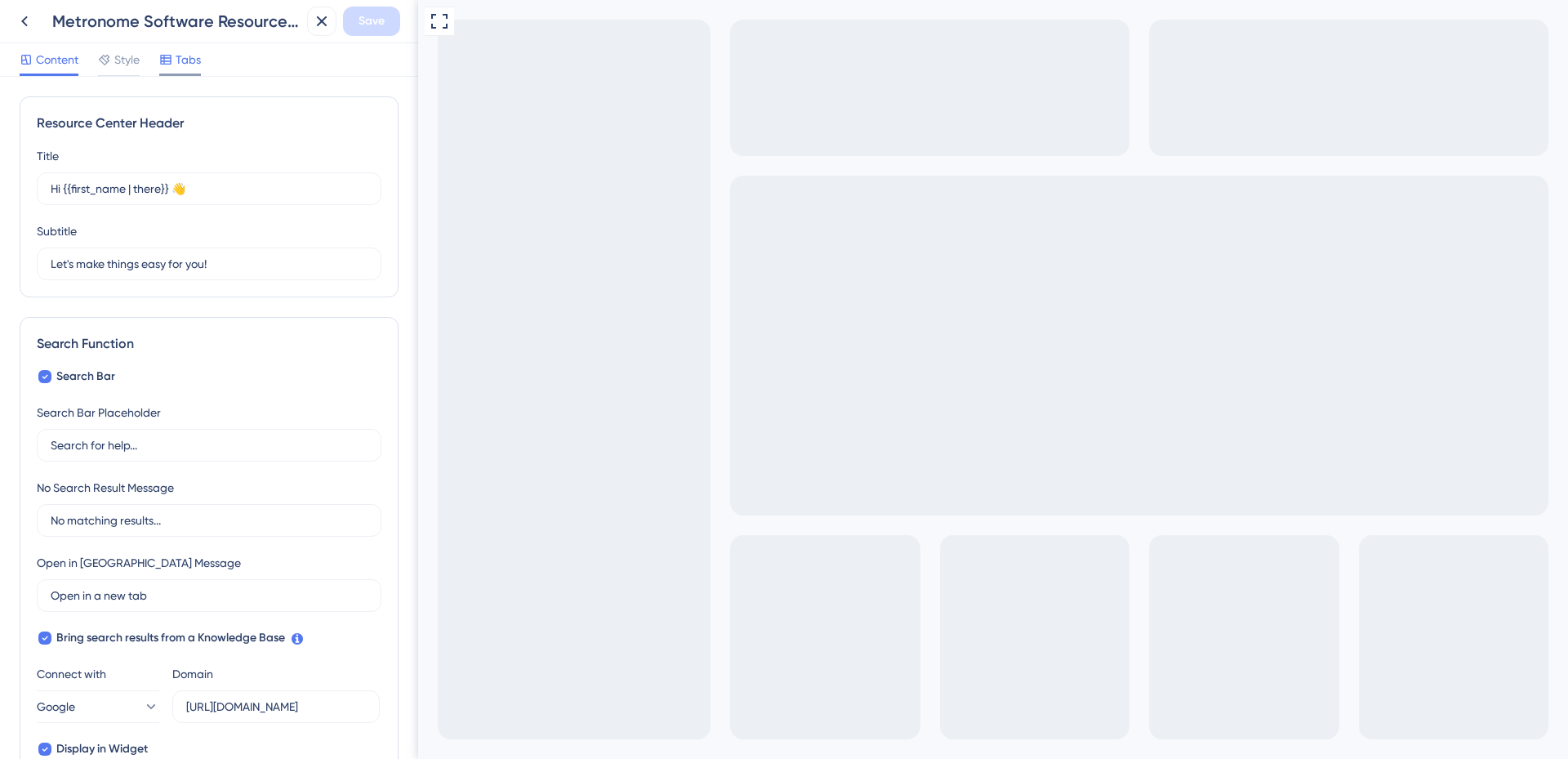
click at [191, 56] on span "Tabs" at bounding box center [188, 60] width 25 height 20
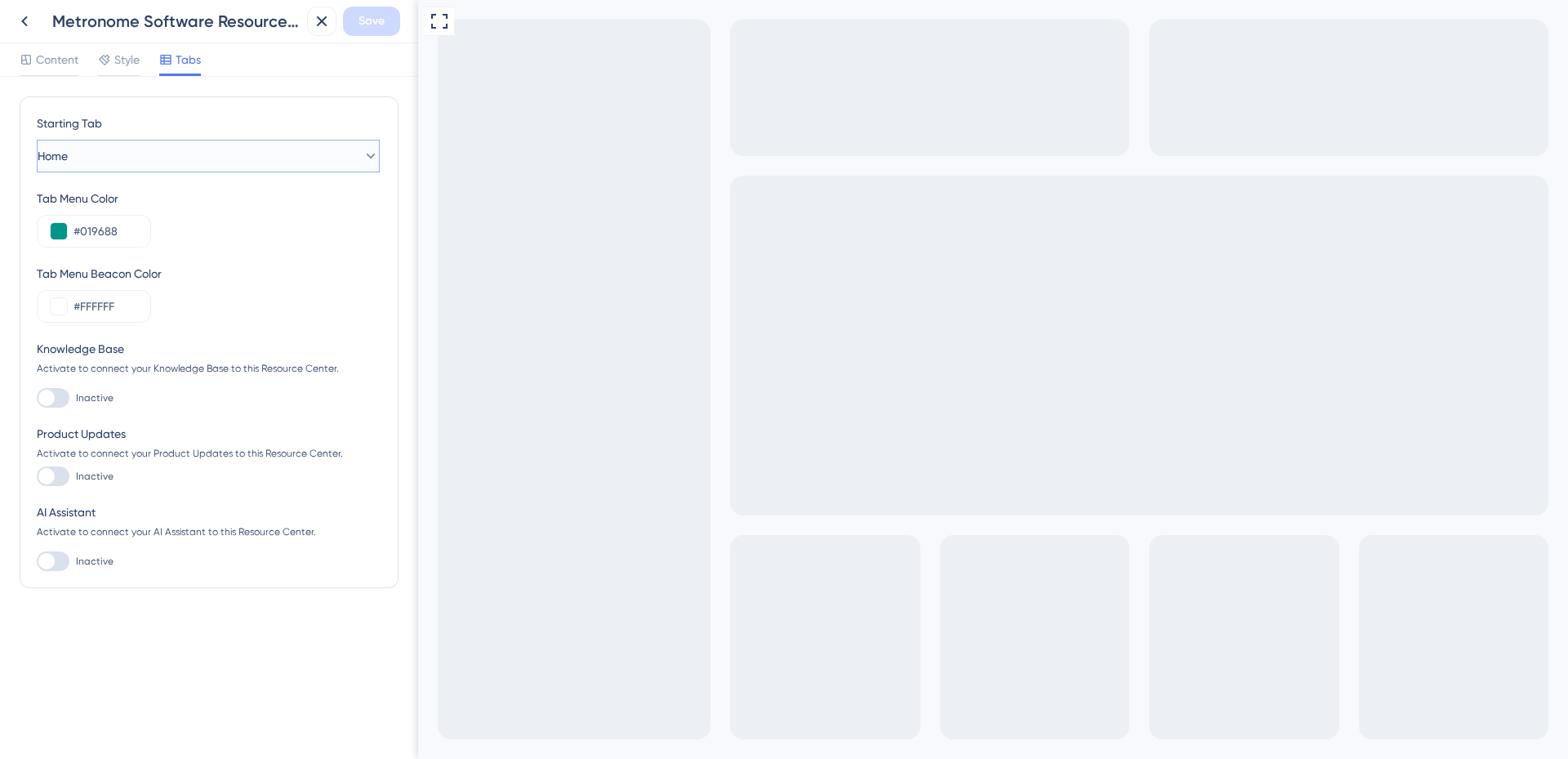
click at [161, 145] on button "Home" at bounding box center [208, 156] width 343 height 33
click at [218, 114] on div "Starting Tab" at bounding box center [208, 127] width 343 height 26
click at [126, 60] on span "Style" at bounding box center [127, 60] width 25 height 20
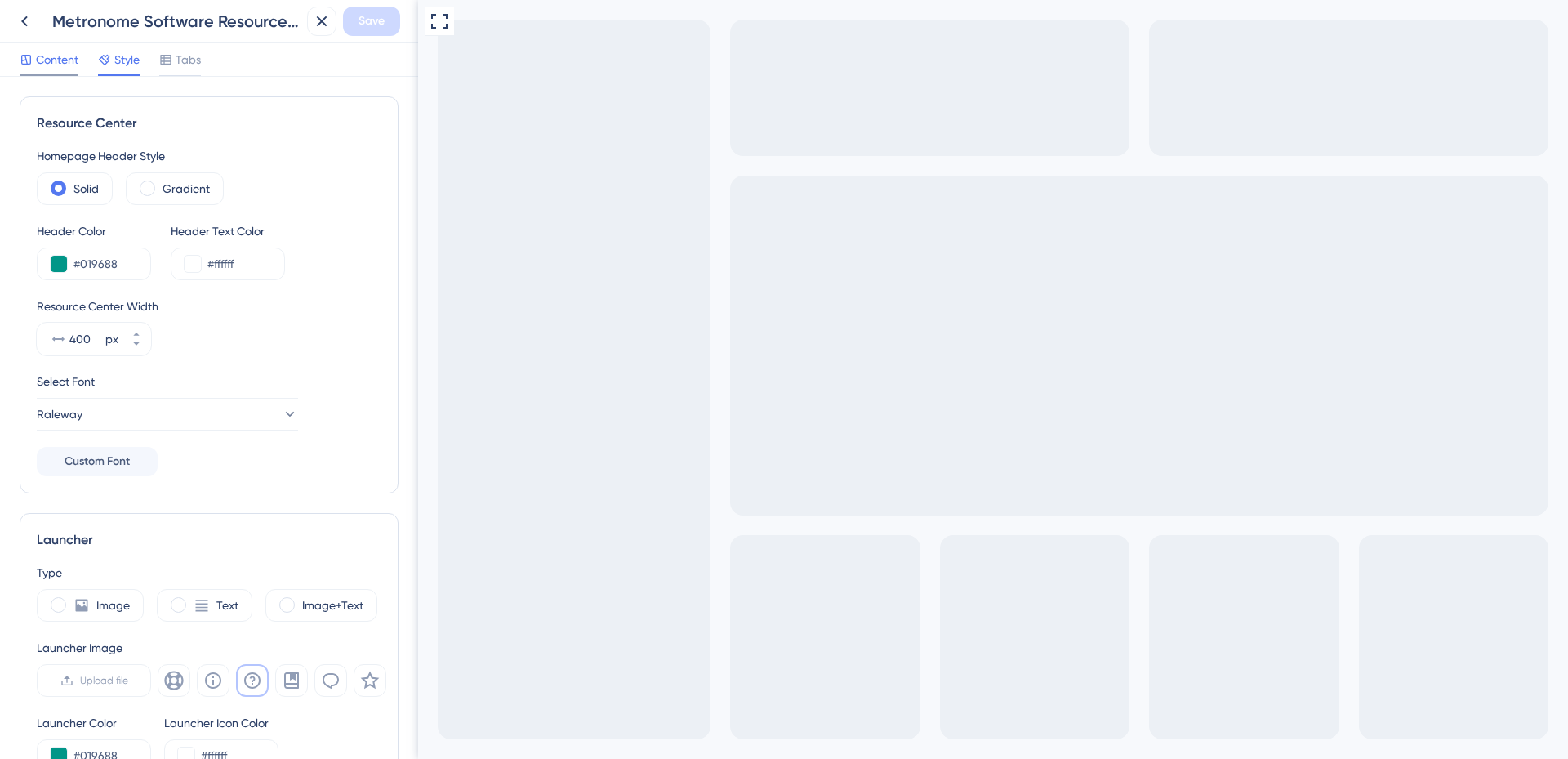
click at [60, 64] on span "Content" at bounding box center [57, 60] width 42 height 20
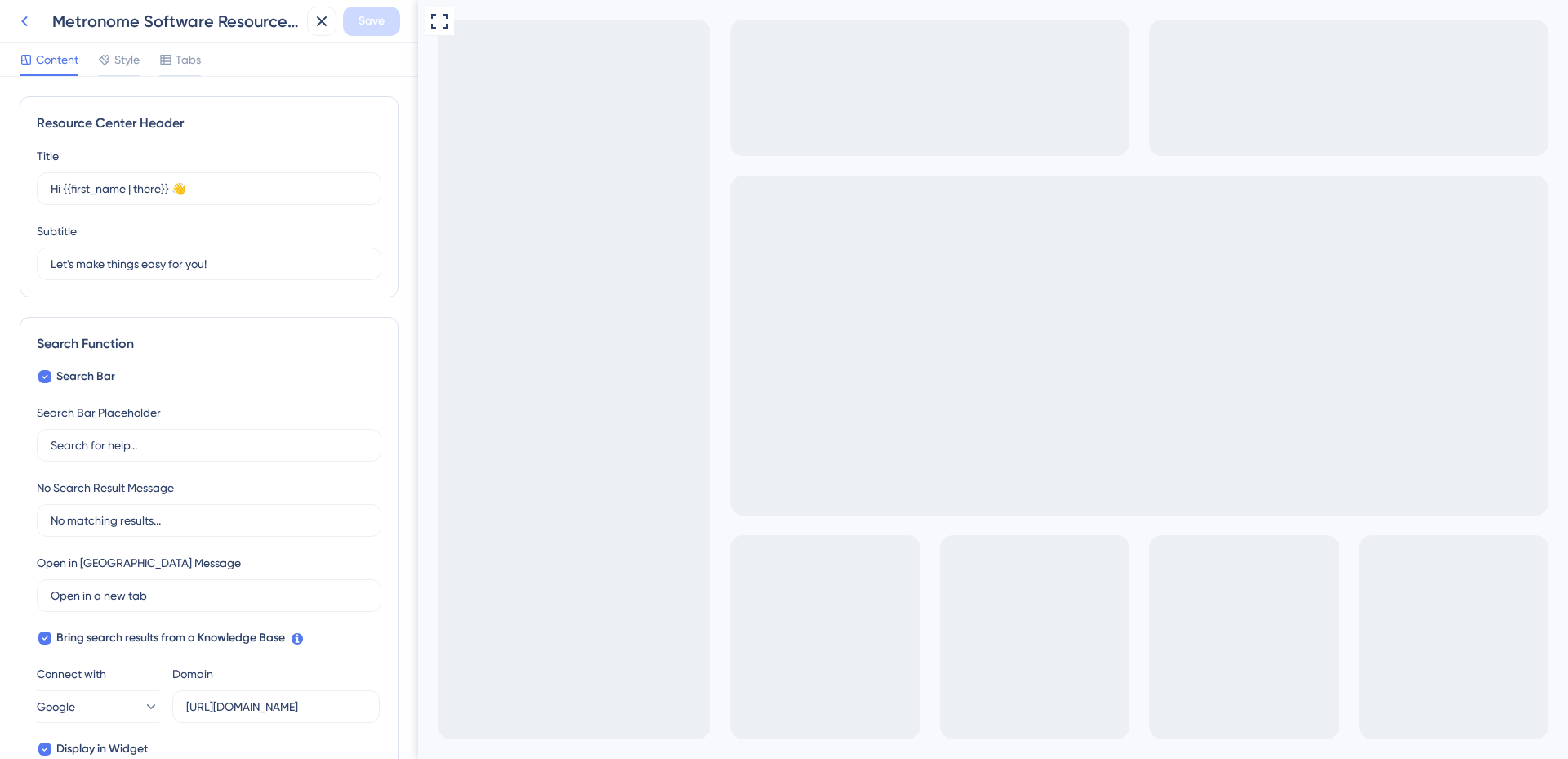
click at [33, 25] on icon at bounding box center [24, 21] width 20 height 20
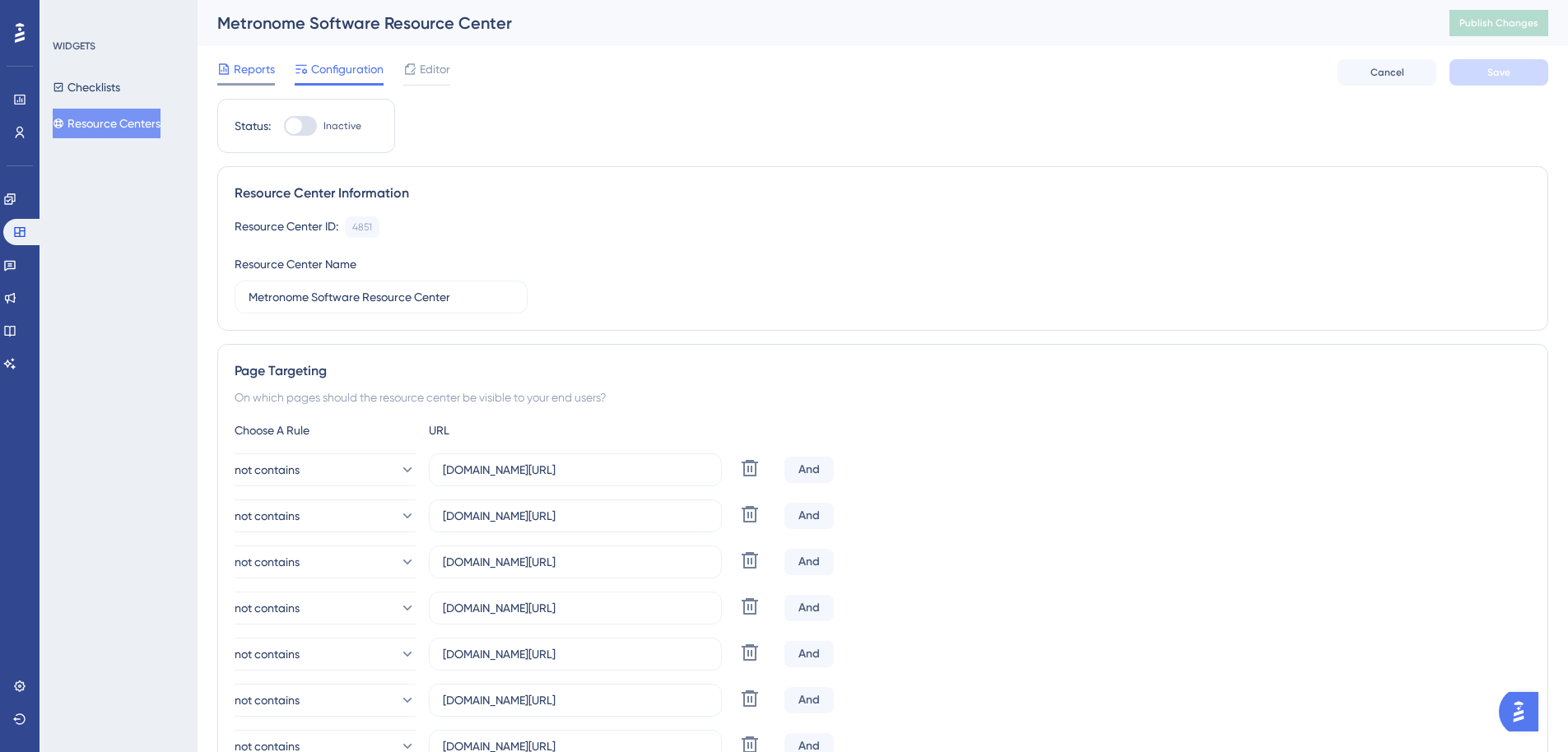
click at [248, 65] on span "Reports" at bounding box center [254, 69] width 41 height 20
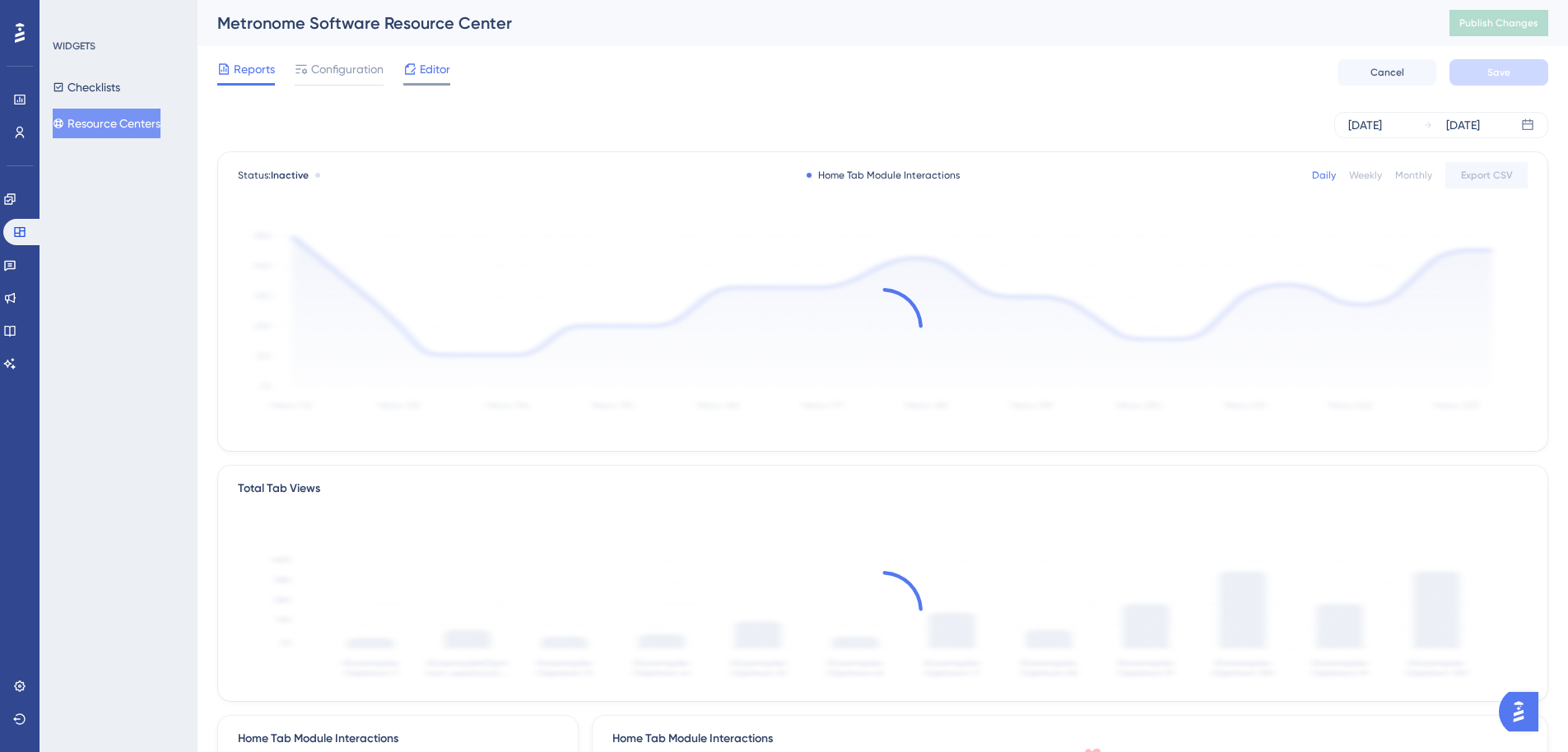
click at [416, 70] on icon at bounding box center [410, 69] width 13 height 13
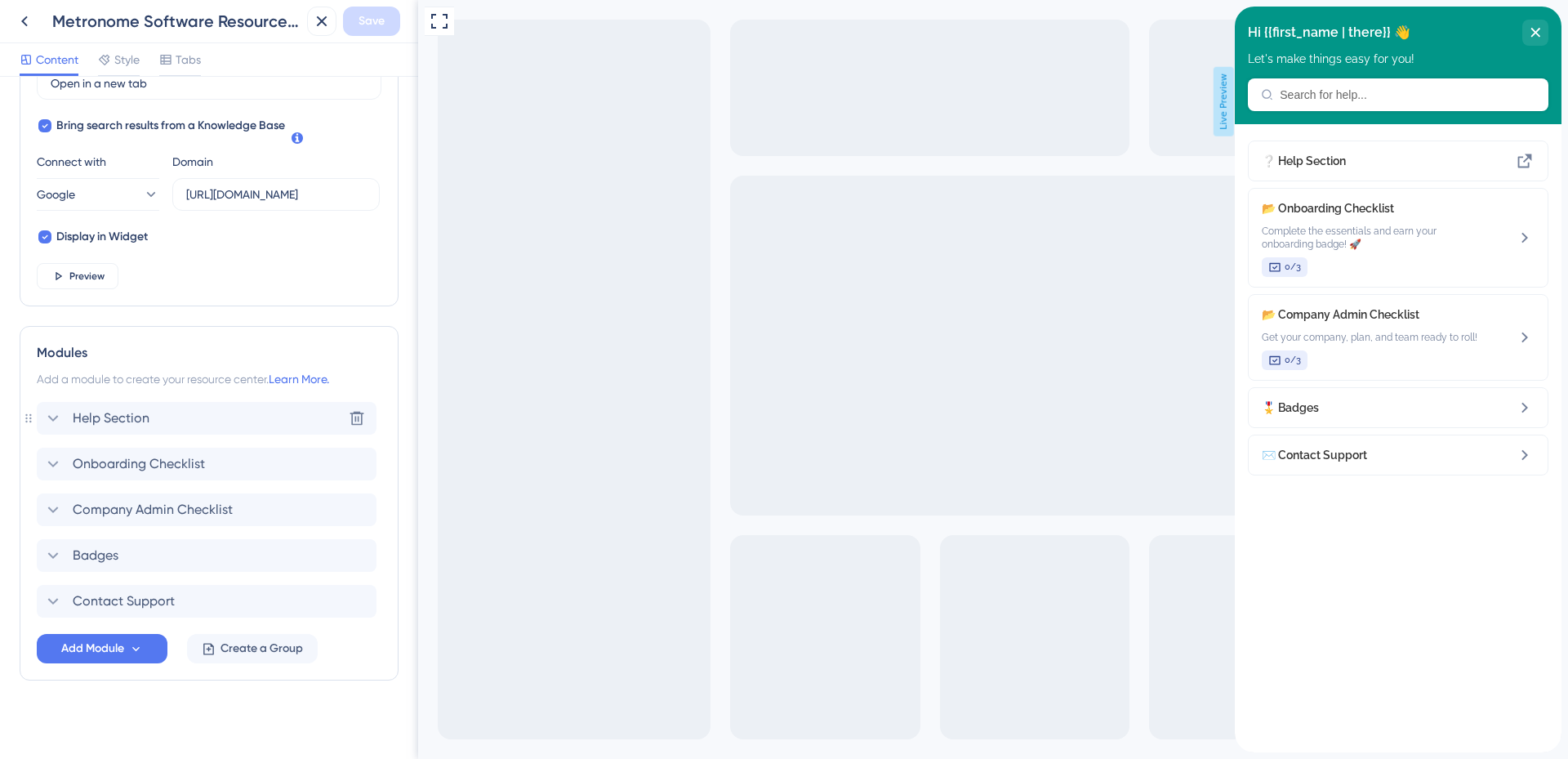
scroll to position [519, 0]
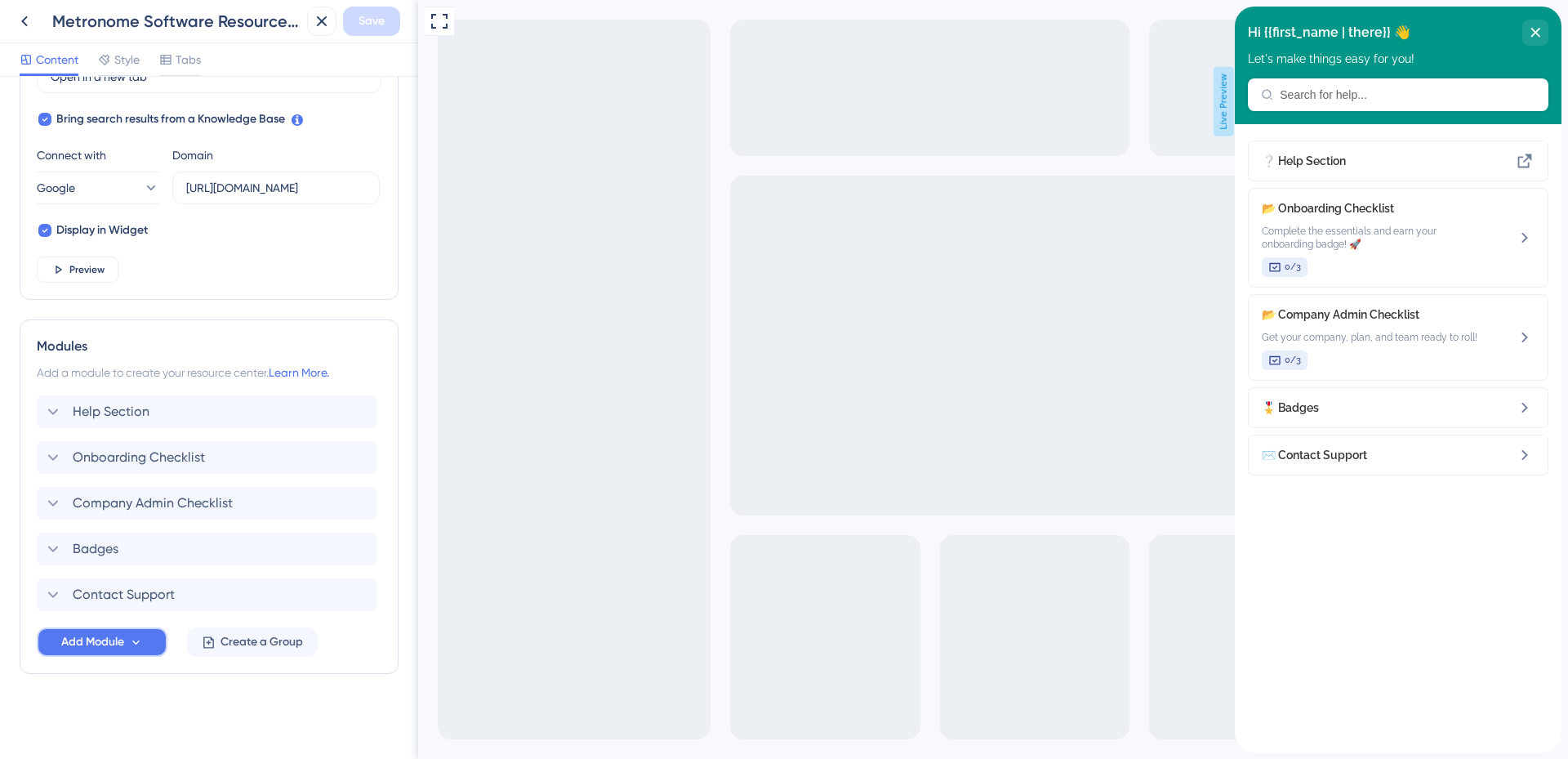
click at [111, 642] on span "Add Module" at bounding box center [92, 642] width 63 height 20
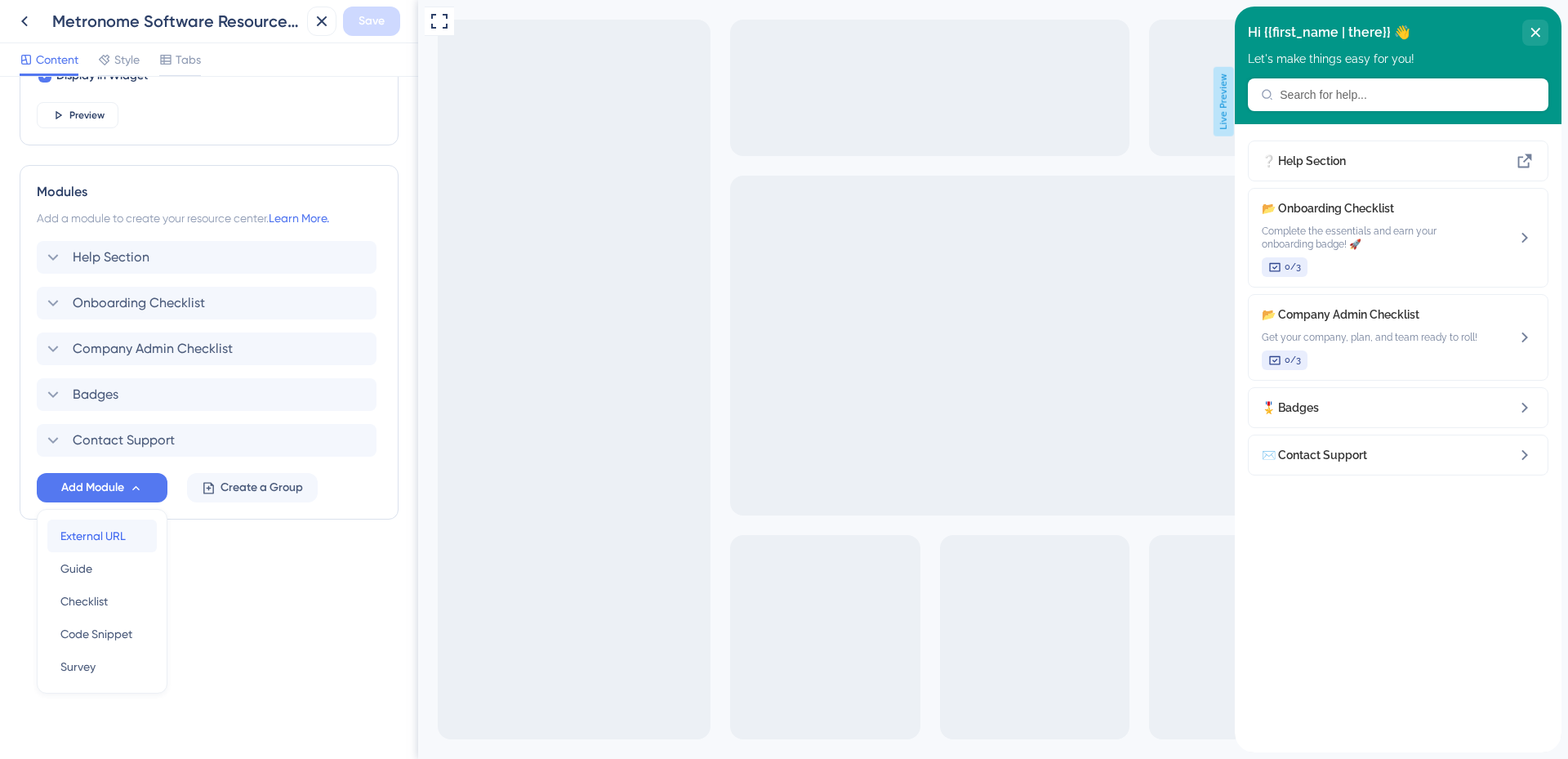
click at [121, 534] on span "External URL" at bounding box center [93, 536] width 65 height 20
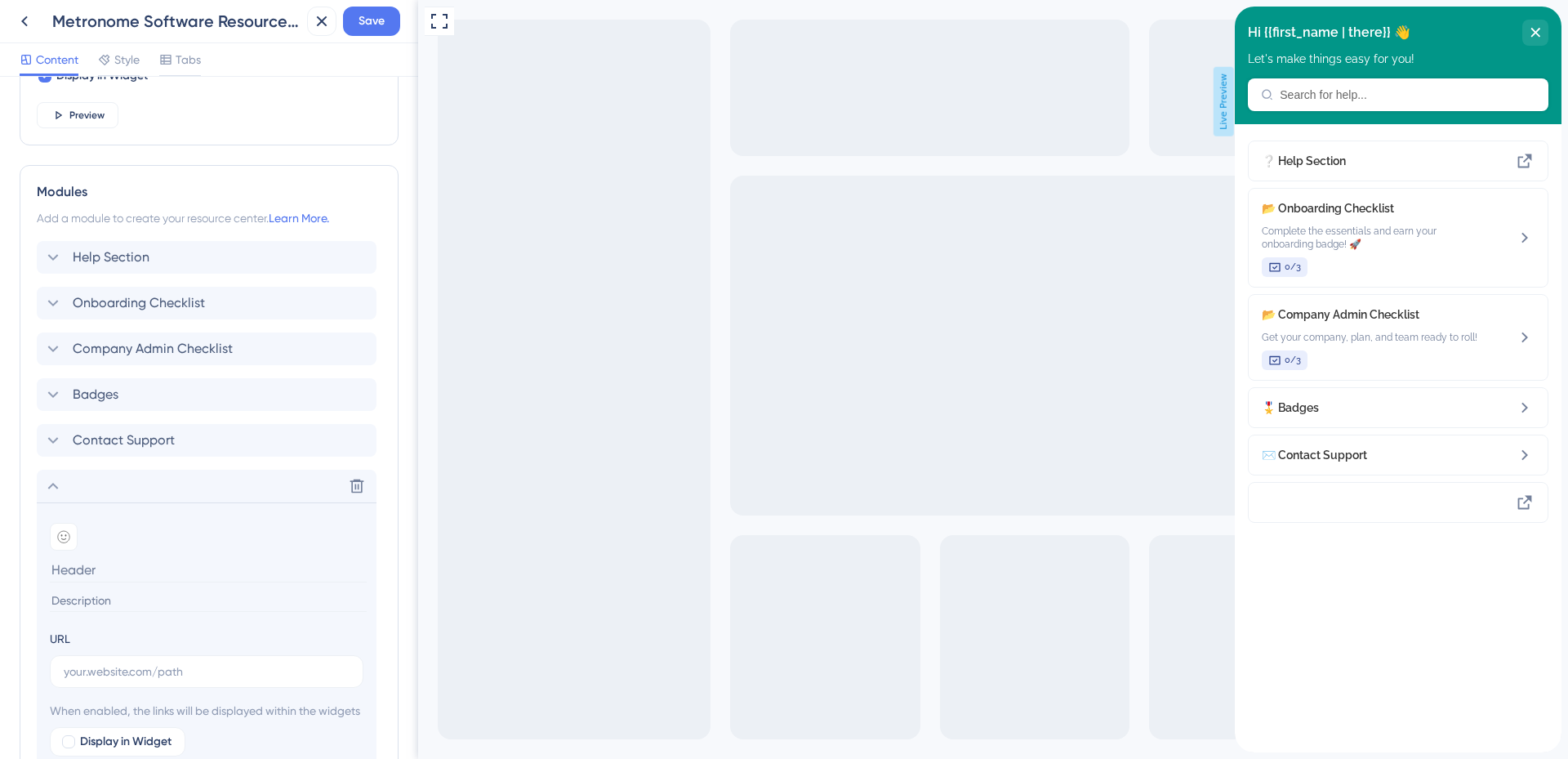
scroll to position [895, 0]
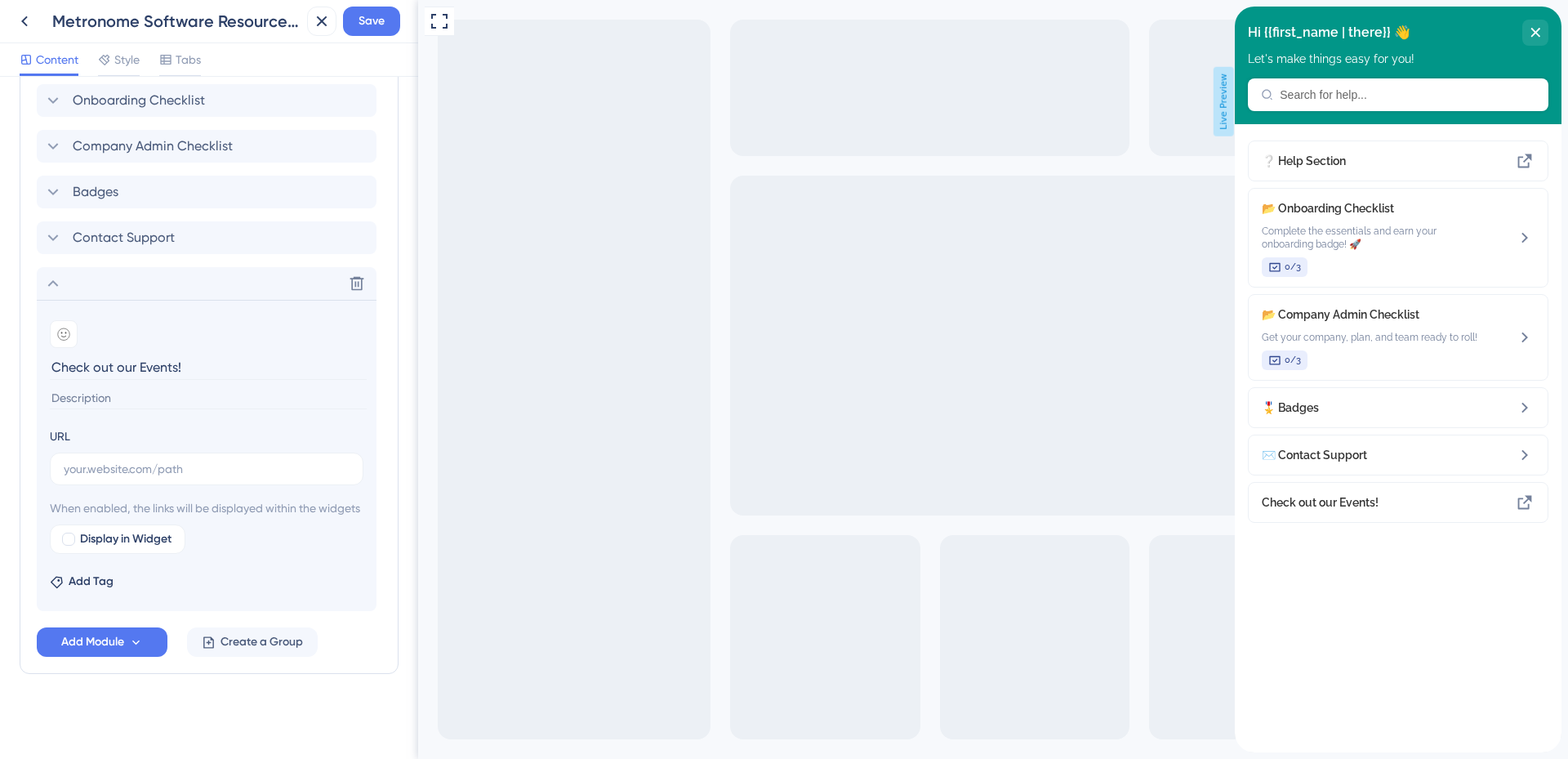
click at [167, 355] on input "Check out our Events!" at bounding box center [208, 367] width 317 height 25
type input "Metronomics Events"
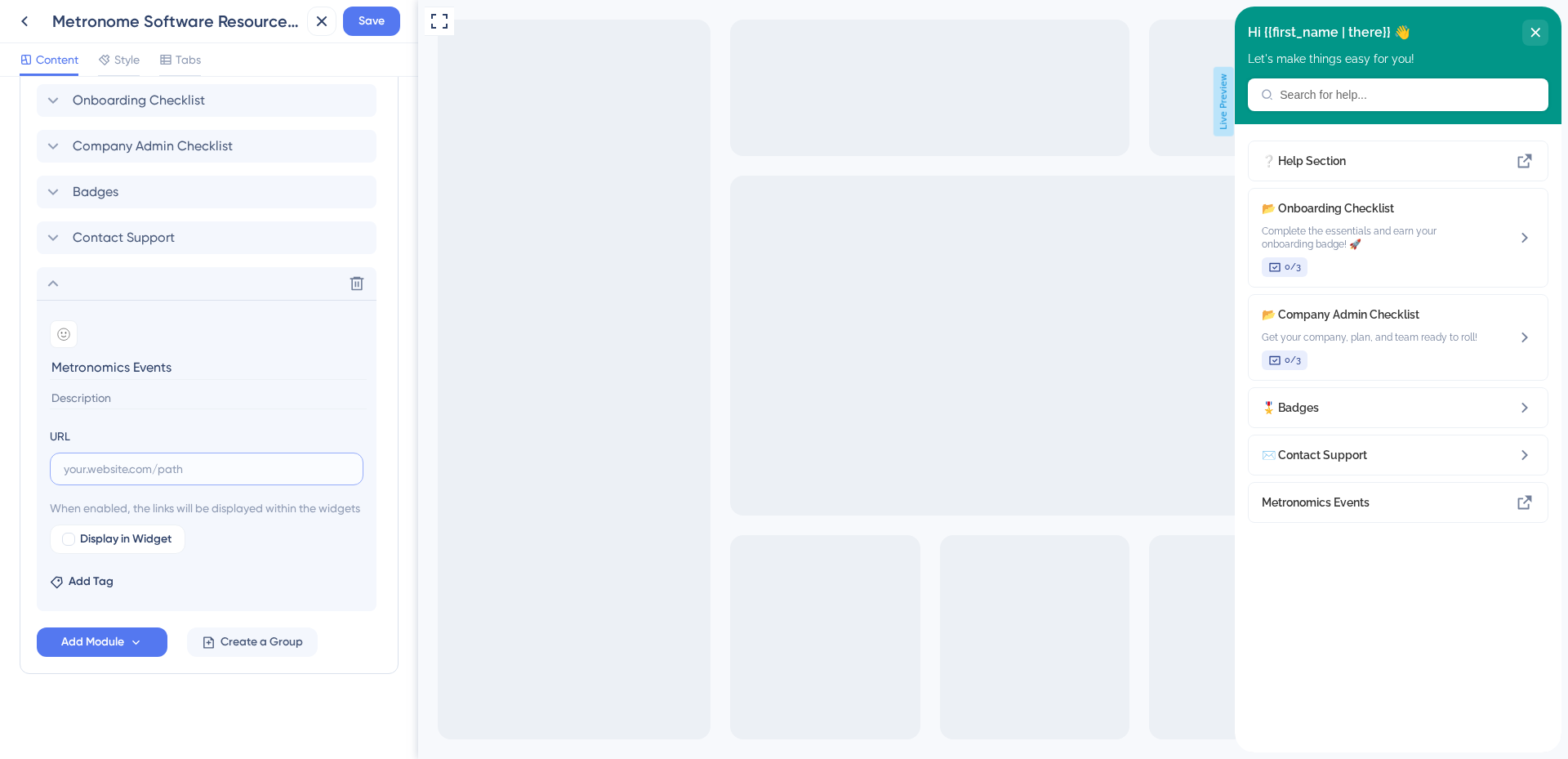
click at [159, 460] on input "text" at bounding box center [207, 469] width 286 height 18
